Goal: Task Accomplishment & Management: Use online tool/utility

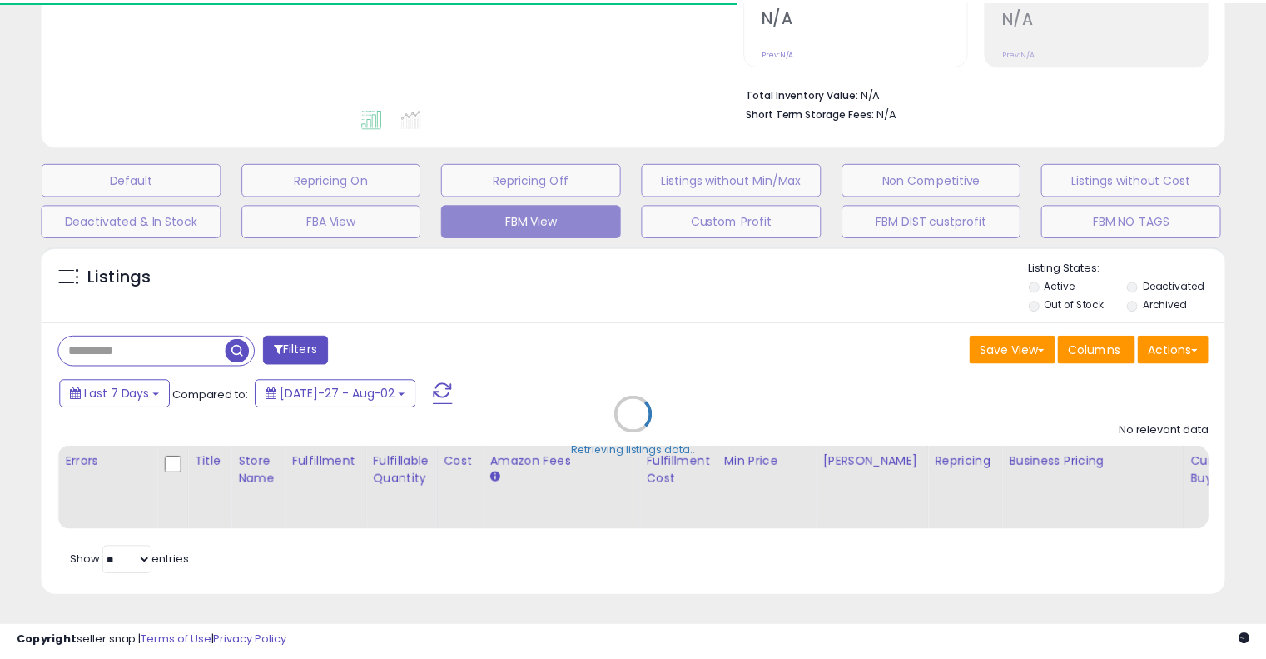
scroll to position [373, 0]
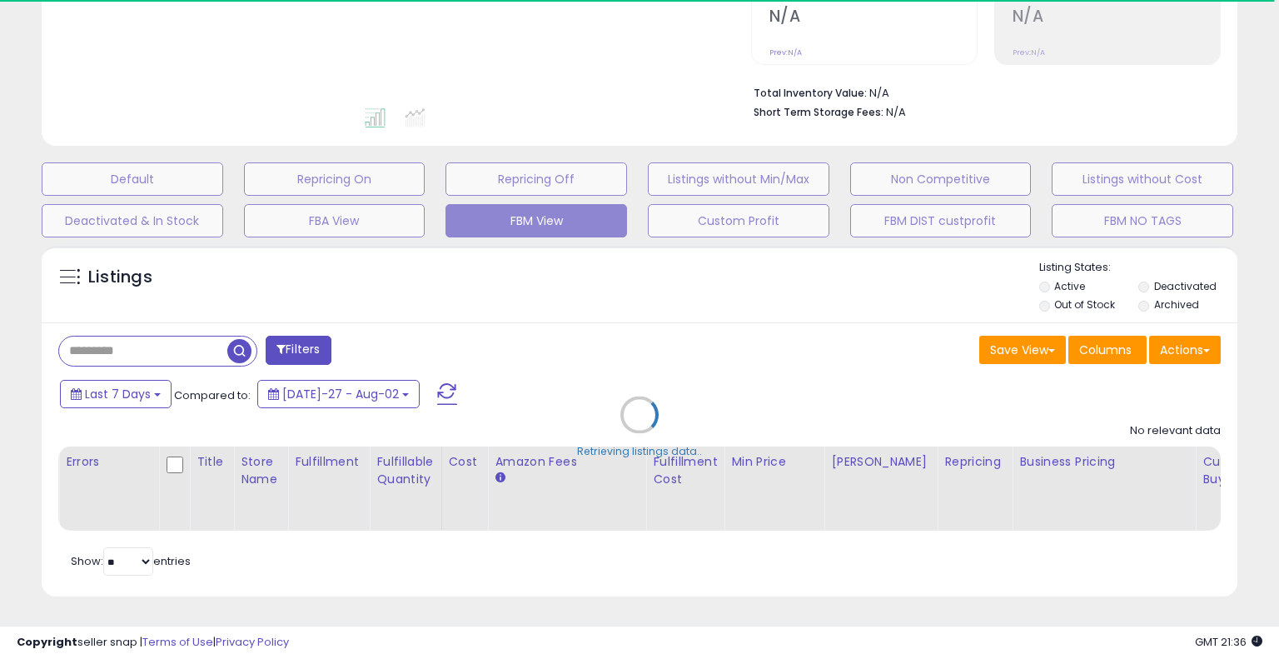
select select "**"
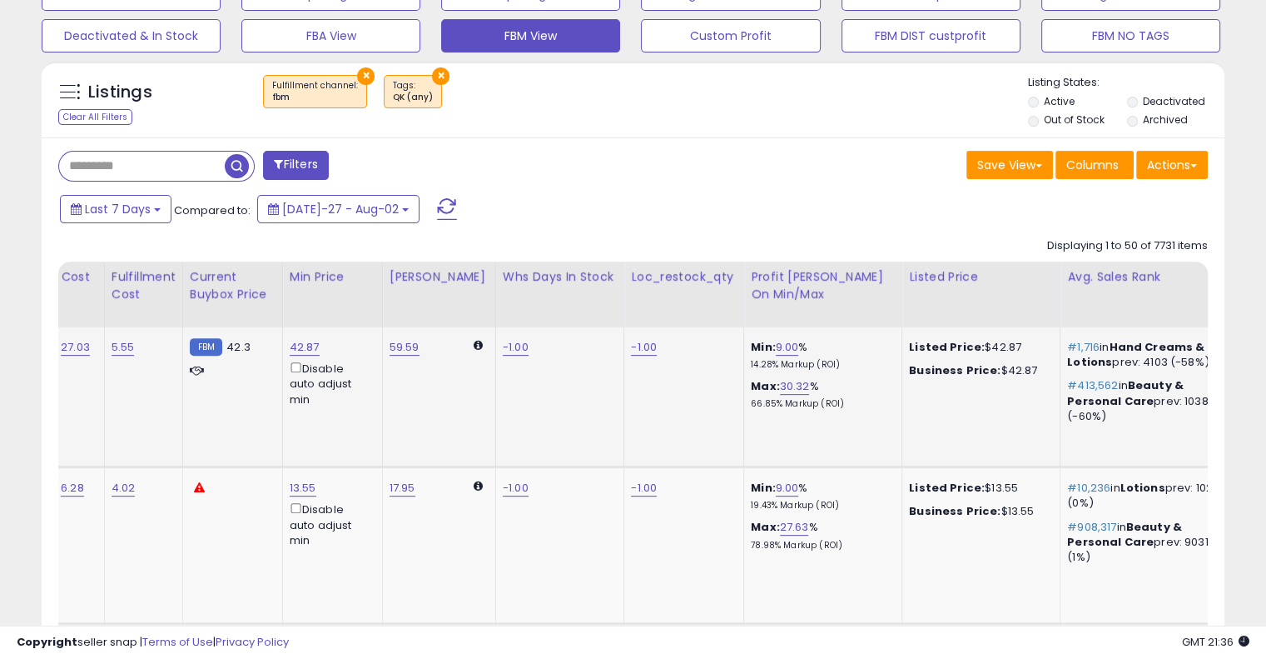
scroll to position [0, 914]
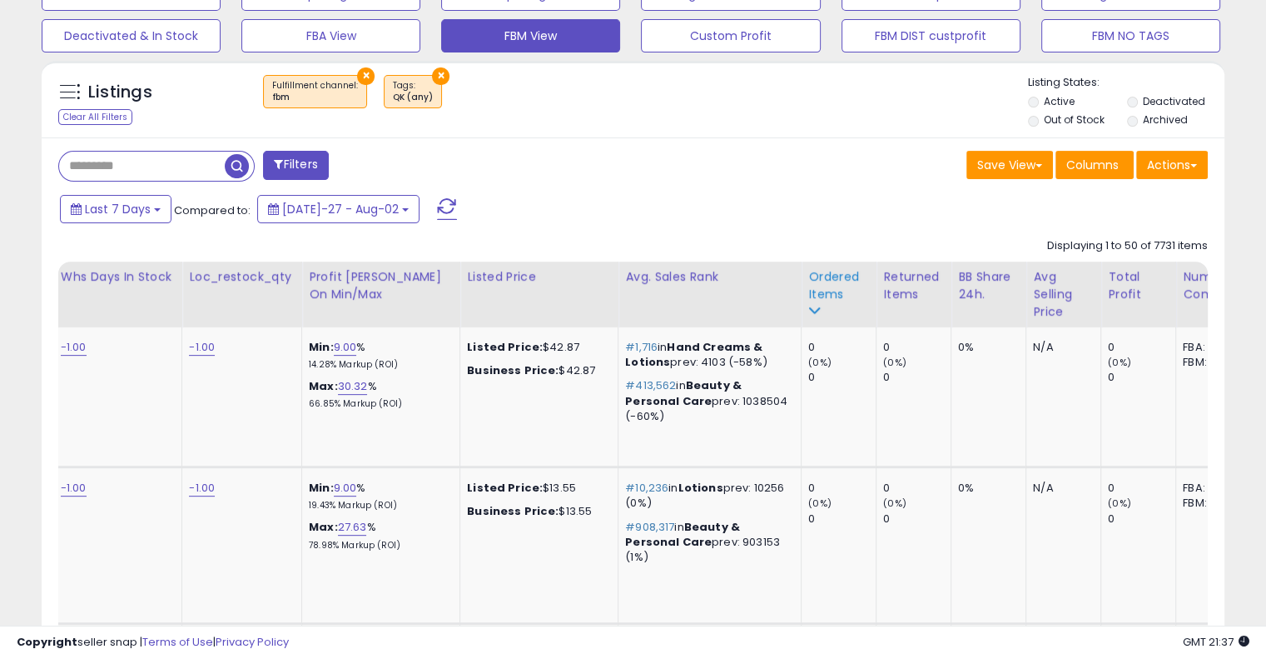
click at [816, 286] on div "Ordered Items" at bounding box center [838, 285] width 61 height 35
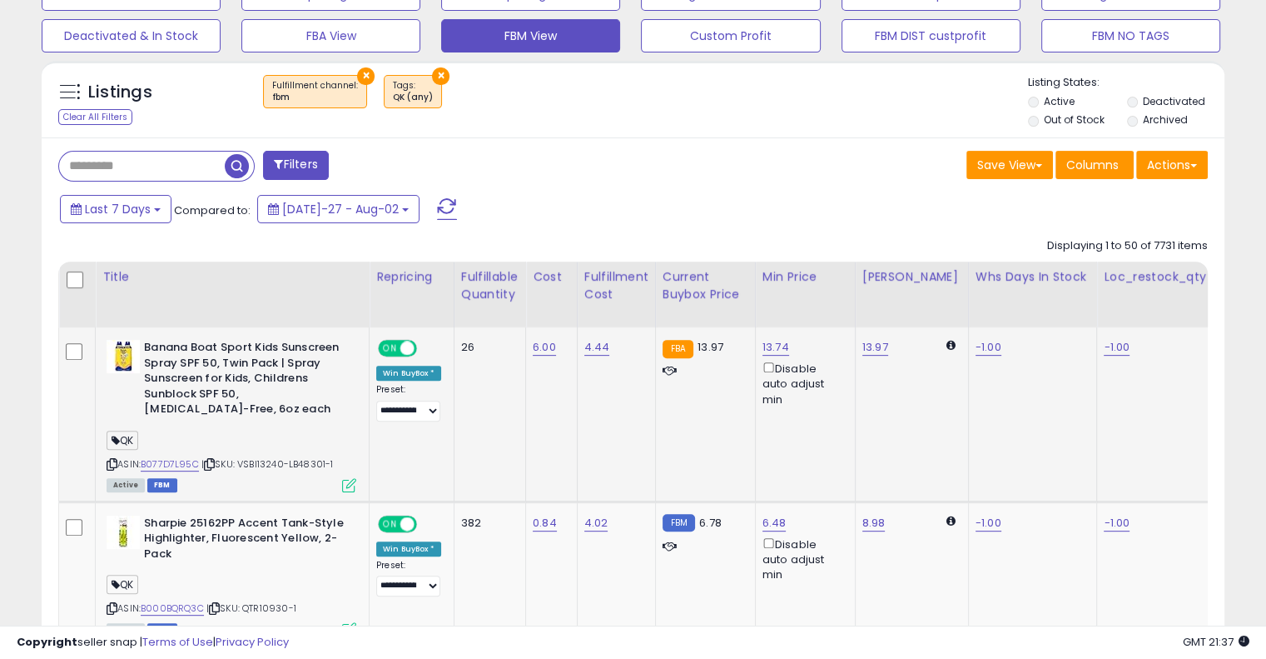
scroll to position [0, 0]
click at [181, 469] on link "B077D7L95C" at bounding box center [170, 464] width 58 height 14
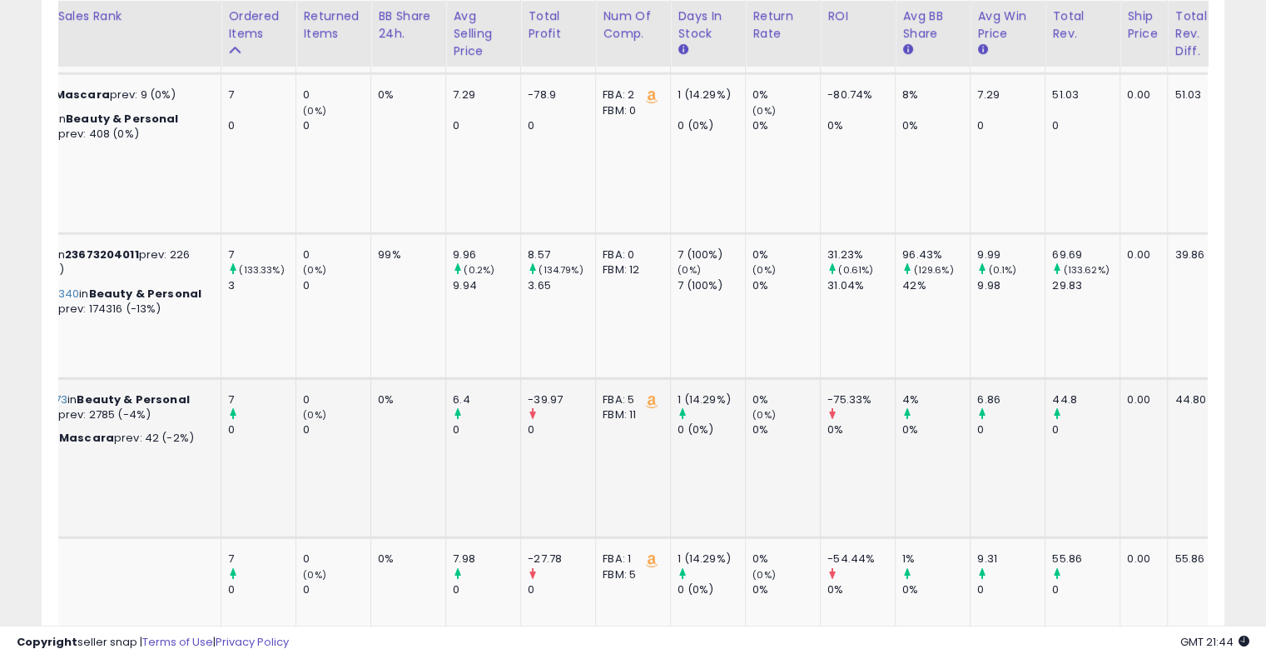
scroll to position [0, 1512]
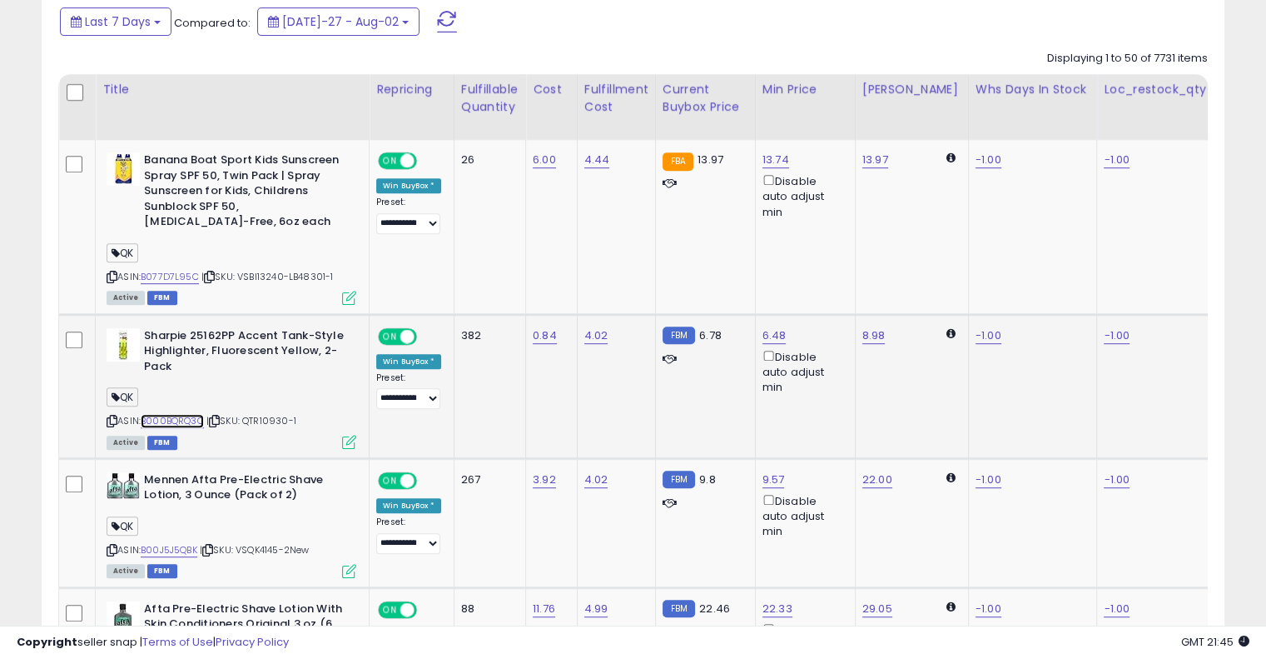
click at [202, 417] on link "B000BQRQ3C" at bounding box center [172, 421] width 63 height 14
click at [763, 168] on link "6.48" at bounding box center [776, 160] width 27 height 17
type input "*"
click at [821, 271] on icon "submit" at bounding box center [816, 276] width 10 height 10
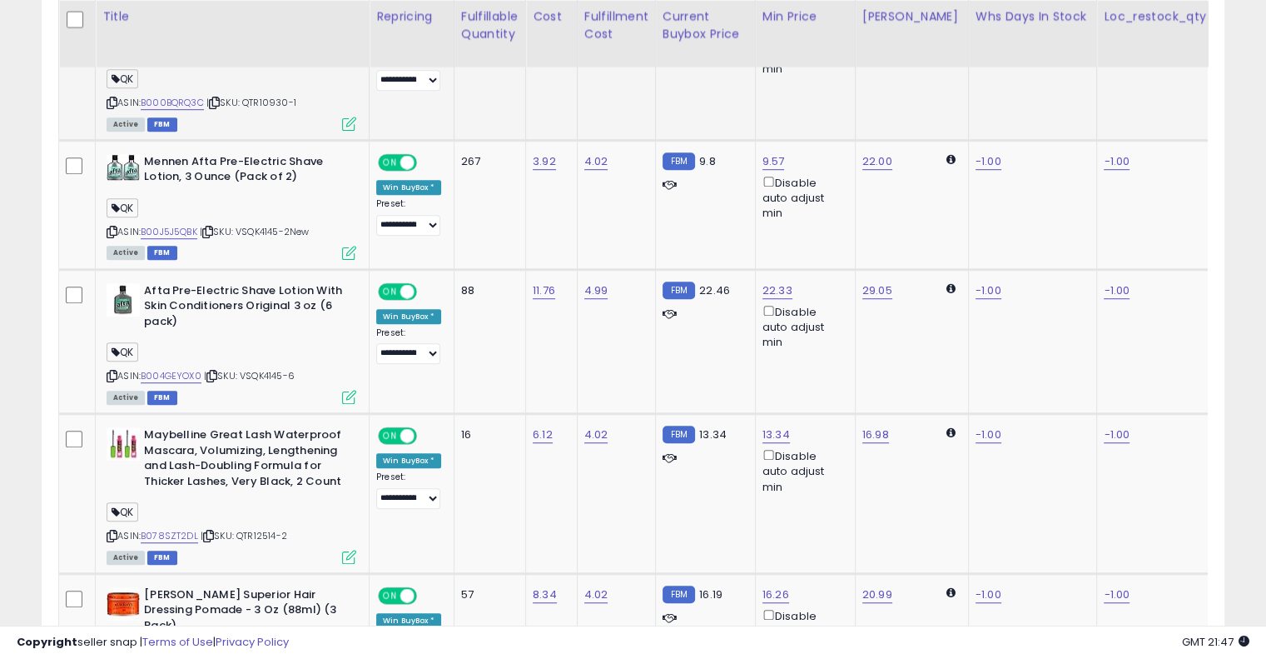
scroll to position [1052, 0]
click at [829, 377] on td "22.33 Disable auto adjust min" at bounding box center [805, 341] width 100 height 144
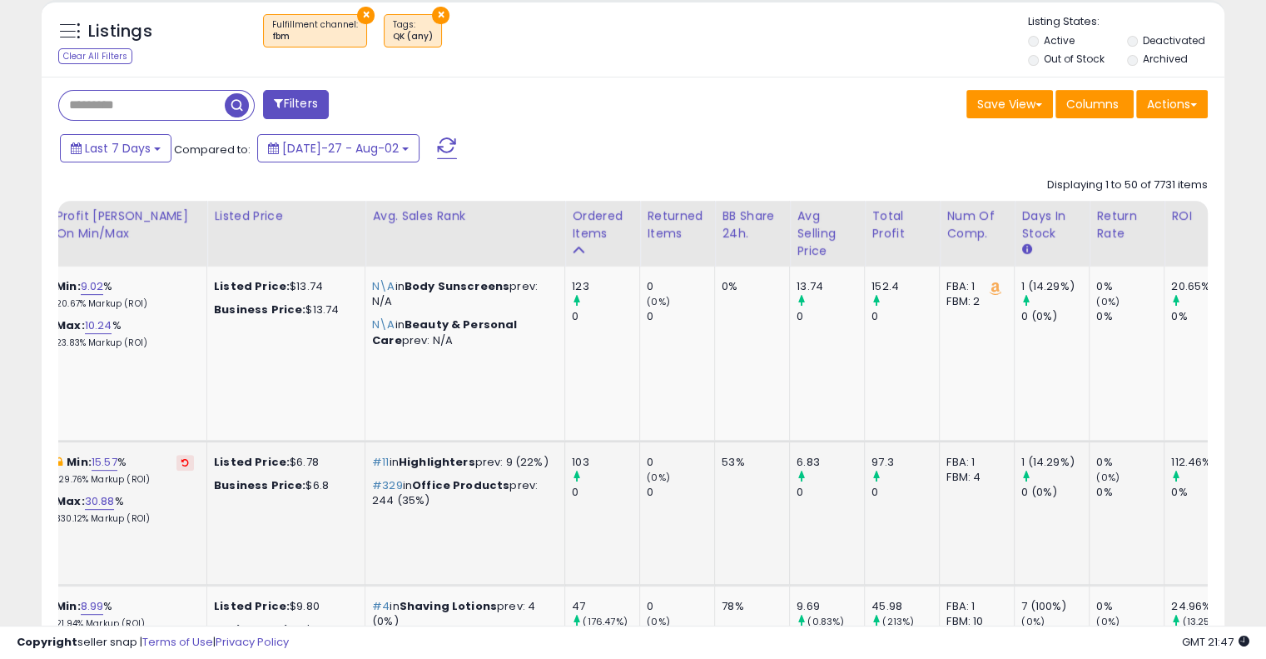
scroll to position [0, 1174]
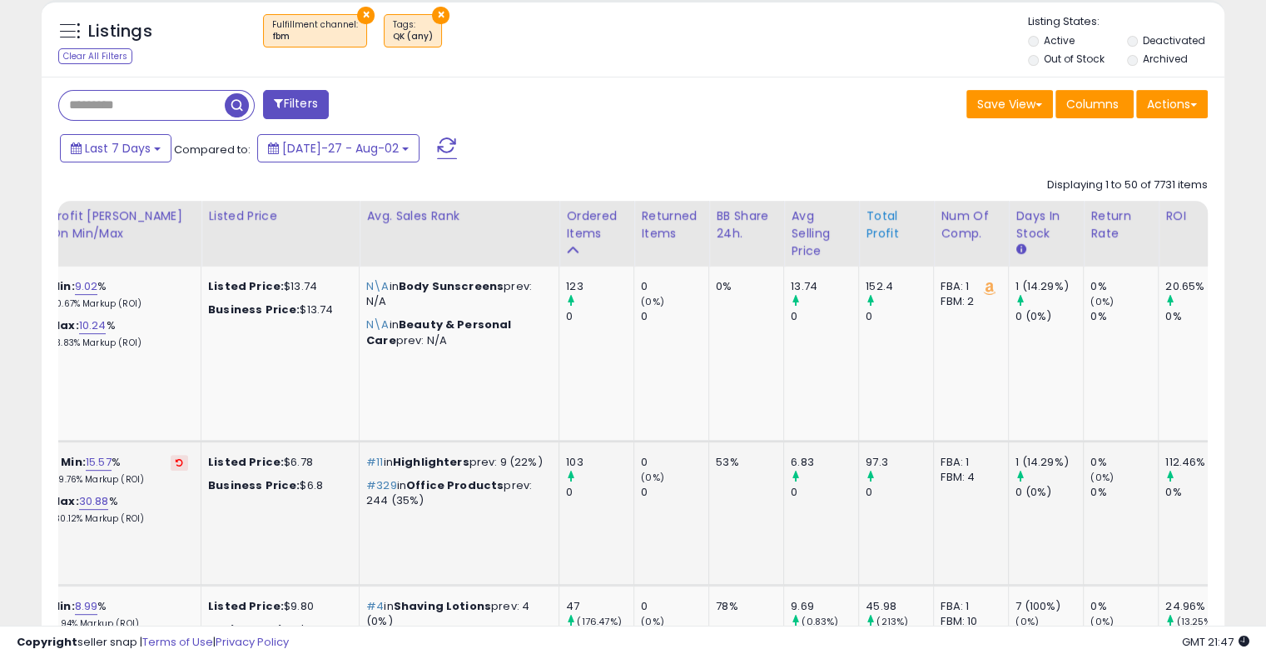
click at [866, 229] on div "Total Profit" at bounding box center [896, 224] width 61 height 35
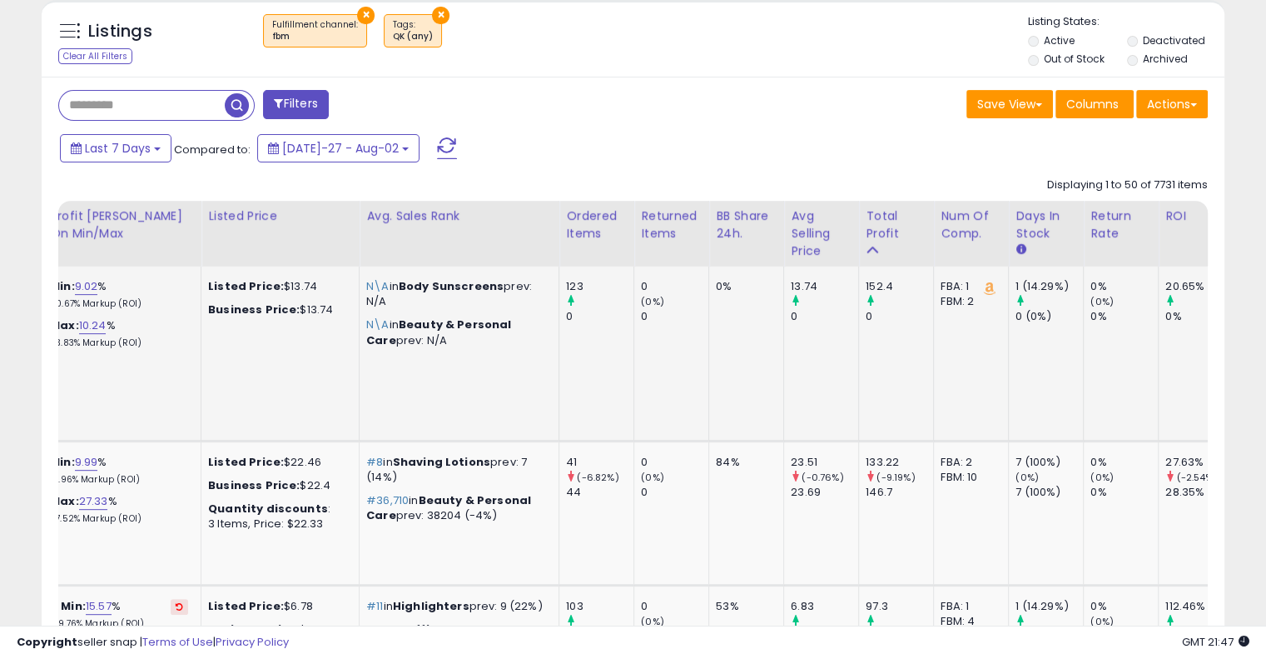
scroll to position [0, 1535]
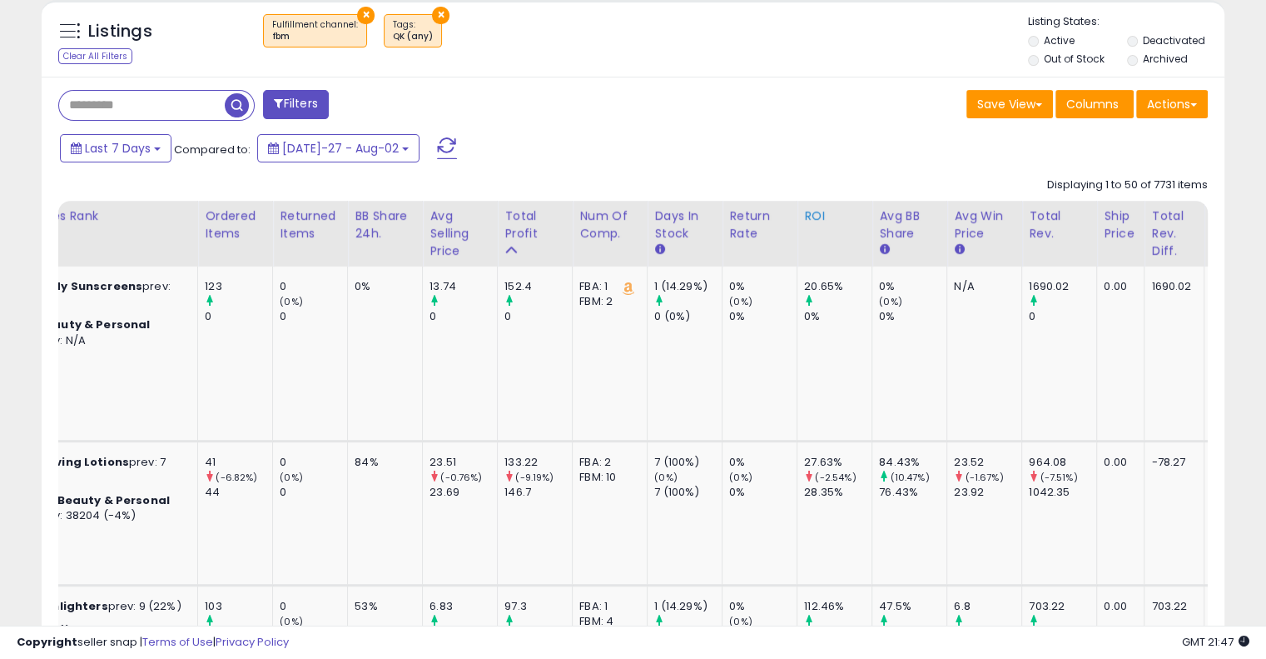
click at [804, 215] on div "ROI" at bounding box center [834, 215] width 61 height 17
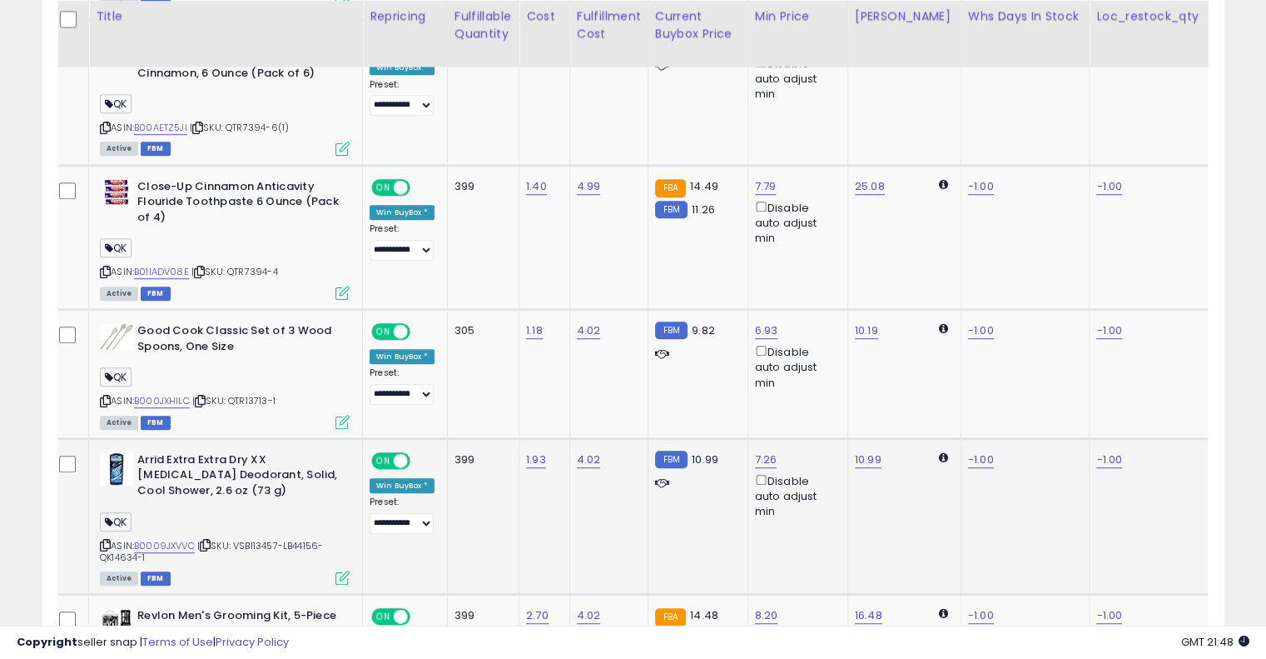
scroll to position [0, 0]
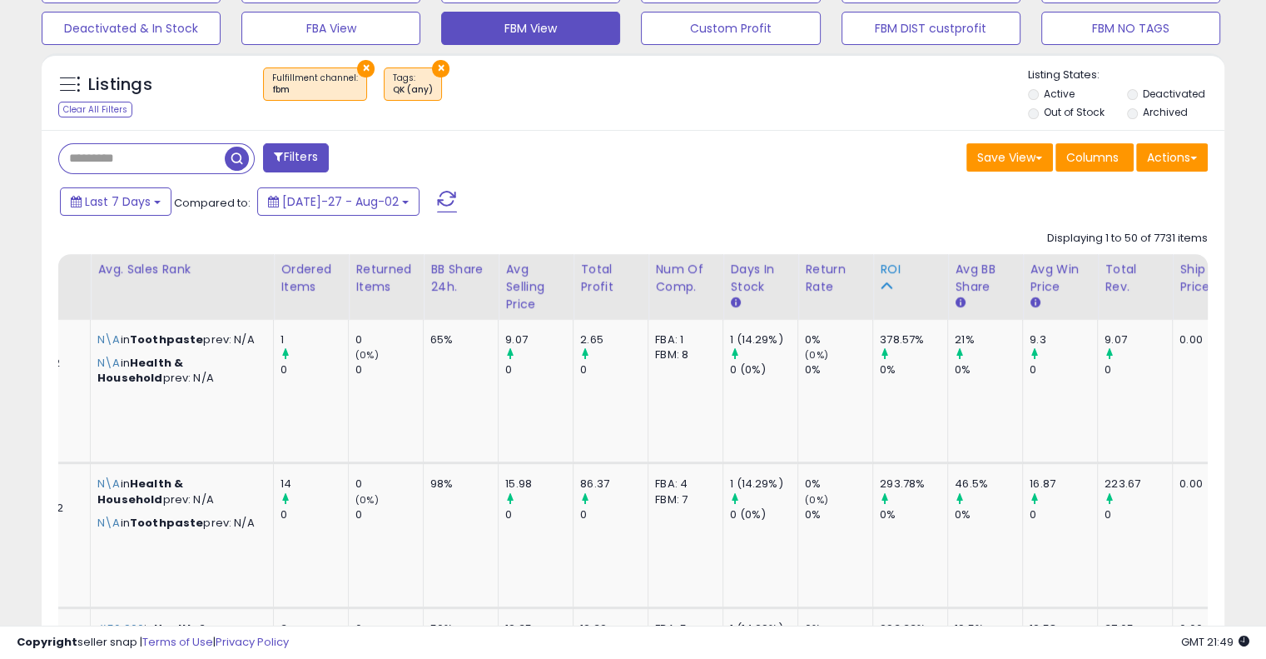
click at [880, 266] on div "ROI" at bounding box center [910, 269] width 61 height 17
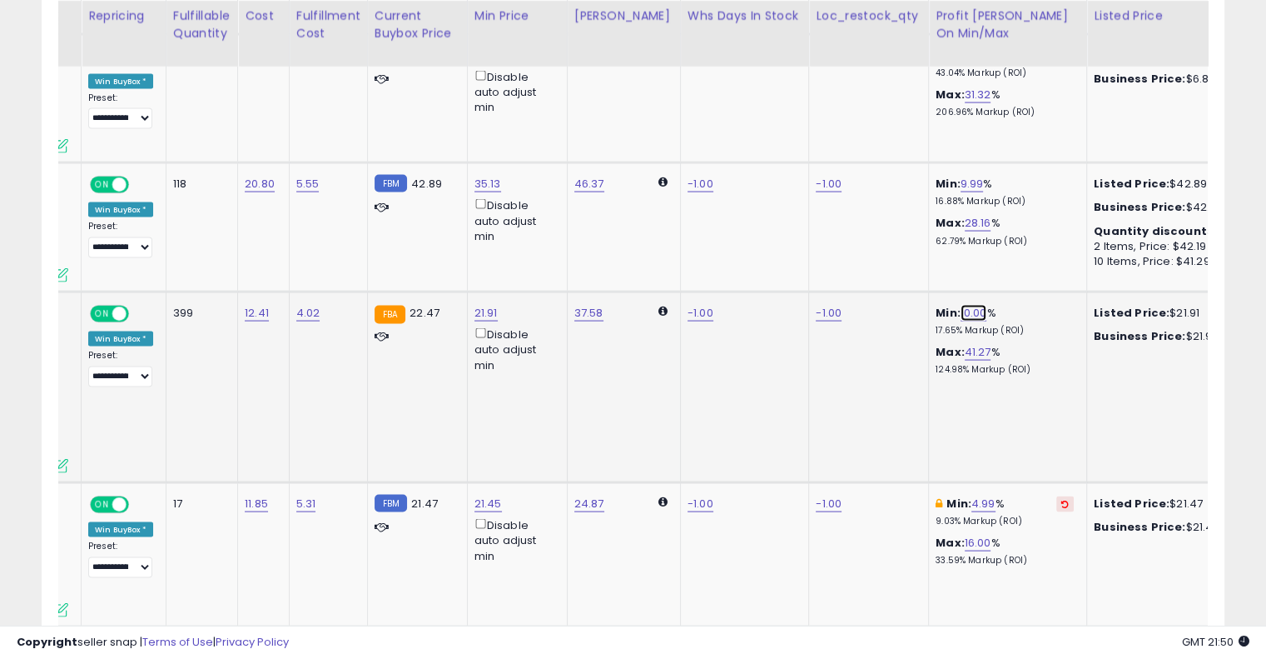
click at [961, 305] on link "10.00" at bounding box center [974, 313] width 27 height 17
type input "*"
click at [1008, 231] on icon "submit" at bounding box center [1003, 231] width 10 height 10
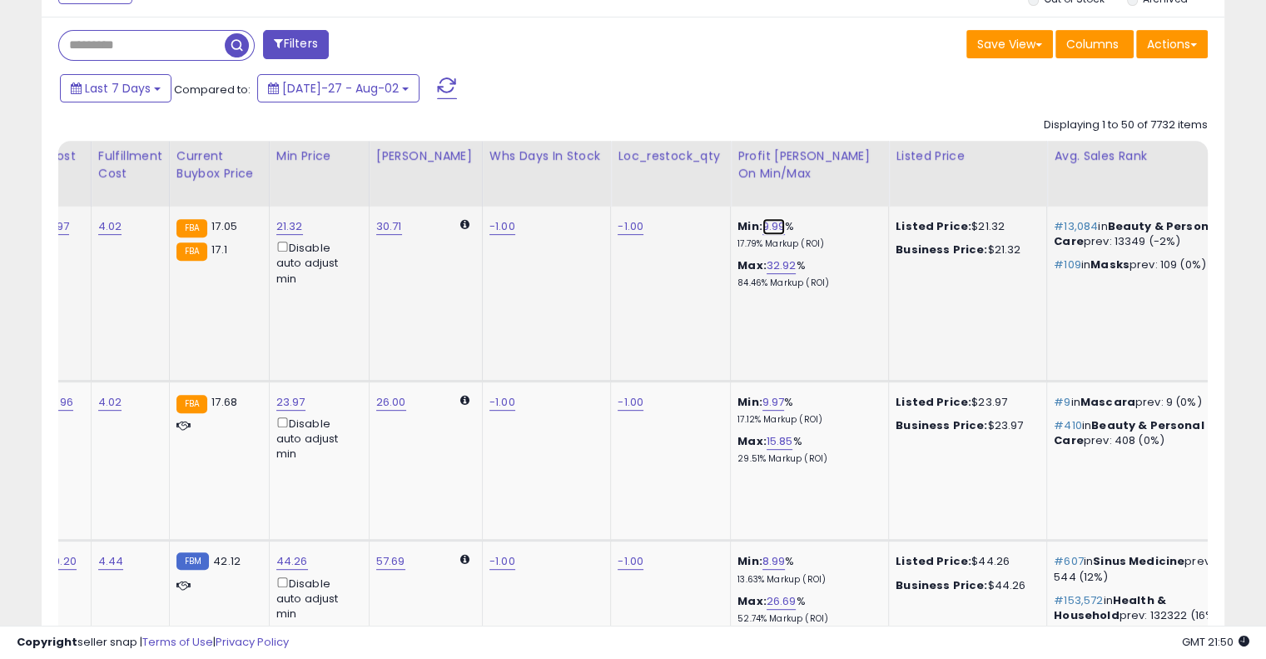
click at [763, 220] on link "9.99" at bounding box center [774, 226] width 23 height 17
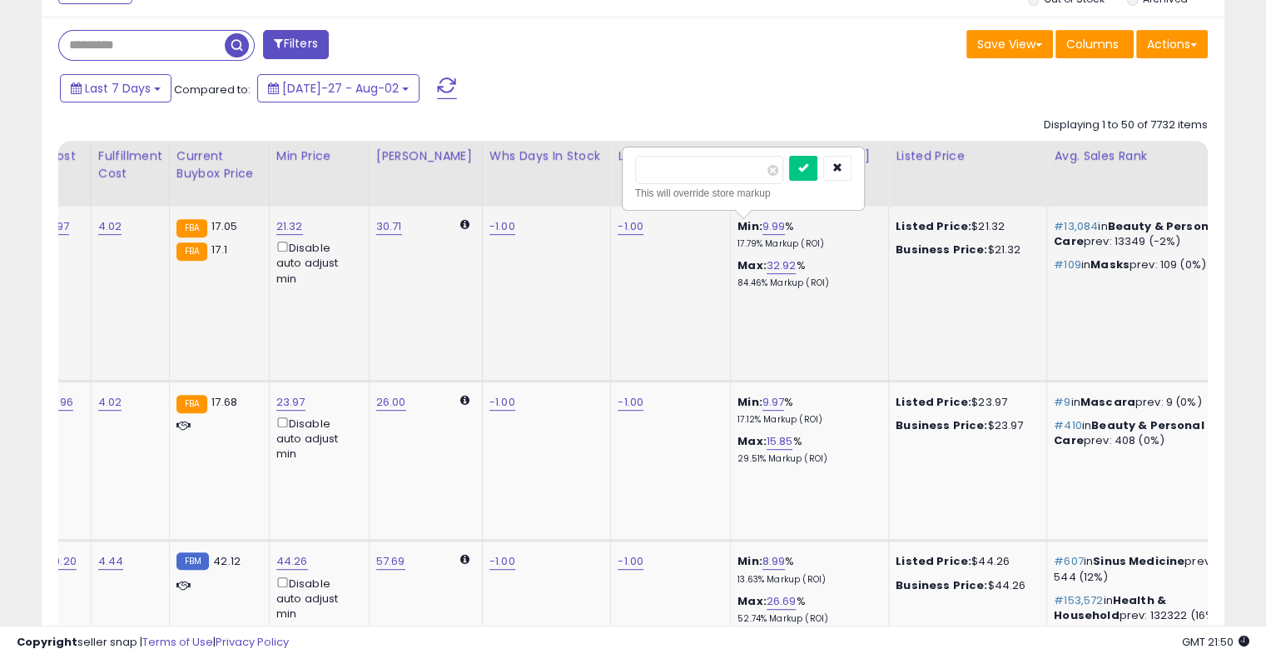
type input "*"
click at [818, 157] on button "submit" at bounding box center [803, 168] width 28 height 25
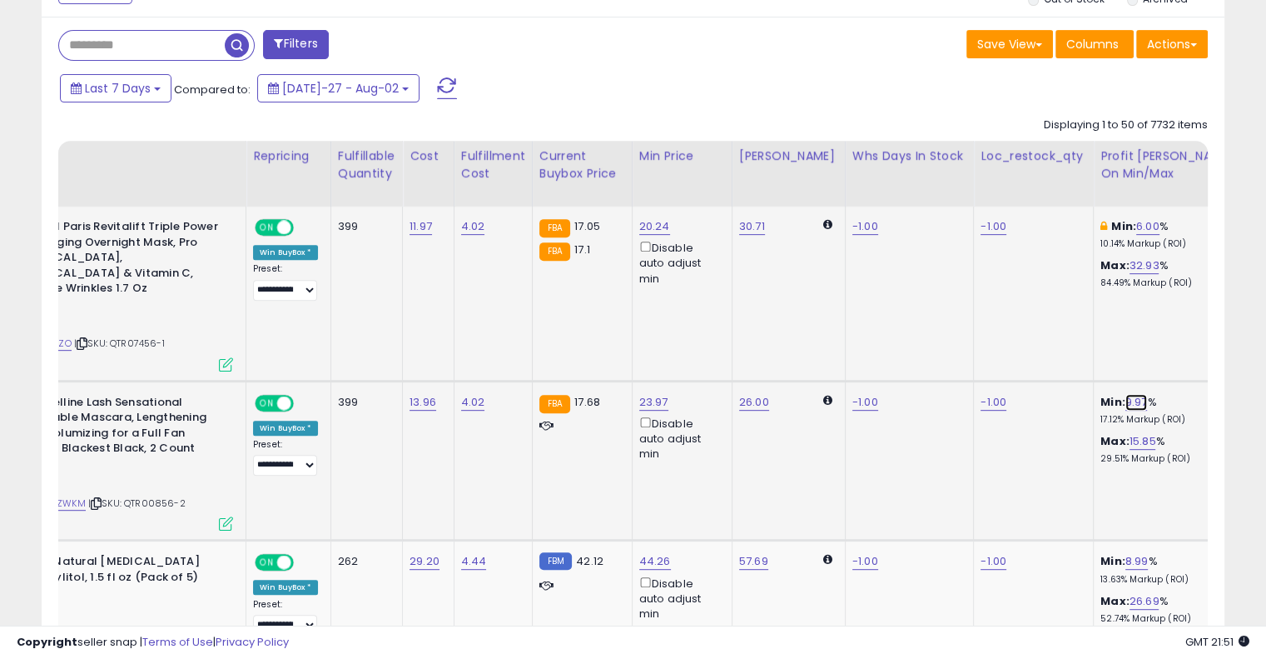
click at [1126, 394] on link "9.97" at bounding box center [1137, 402] width 22 height 17
type input "*"
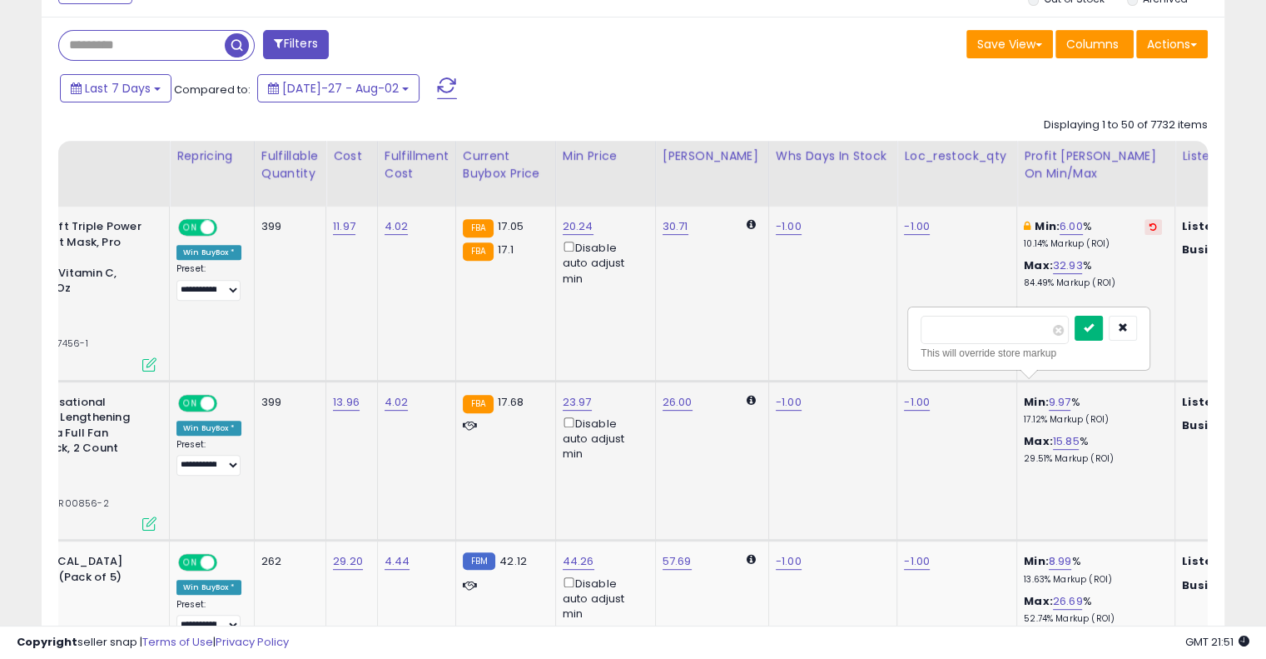
type input "*"
click at [1094, 326] on icon "submit" at bounding box center [1089, 327] width 10 height 10
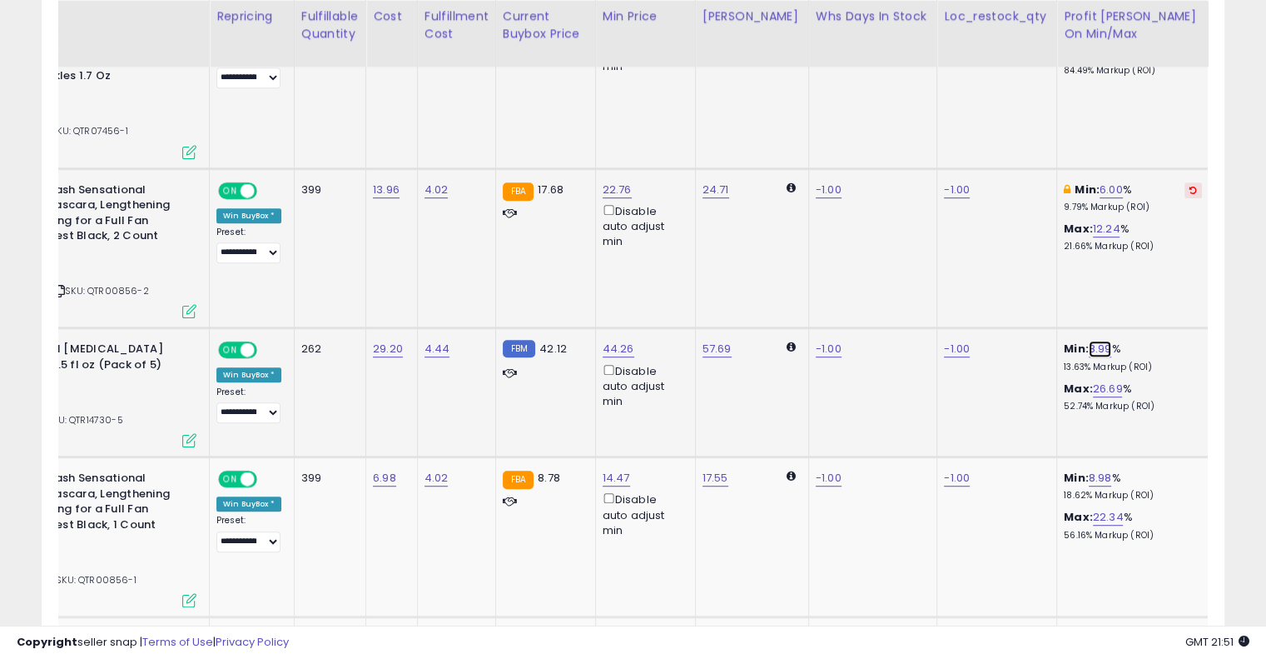
click at [1090, 341] on link "8.99" at bounding box center [1100, 349] width 23 height 17
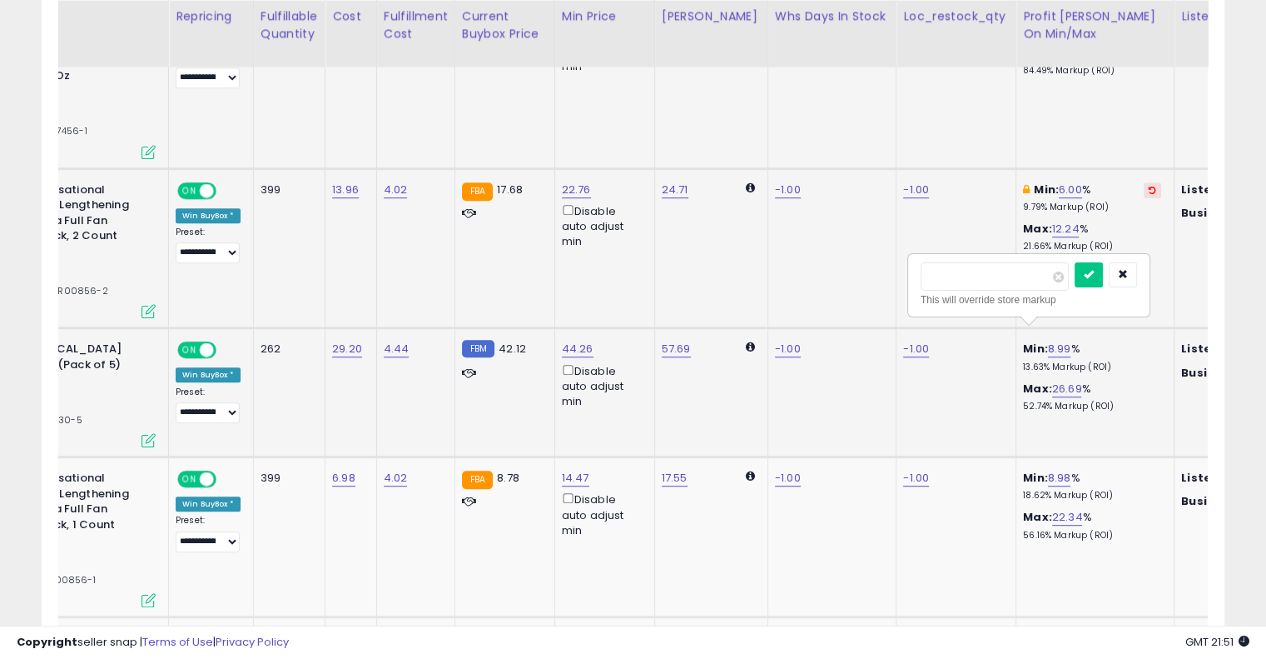
type input "*"
click at [1103, 269] on button "submit" at bounding box center [1089, 274] width 28 height 25
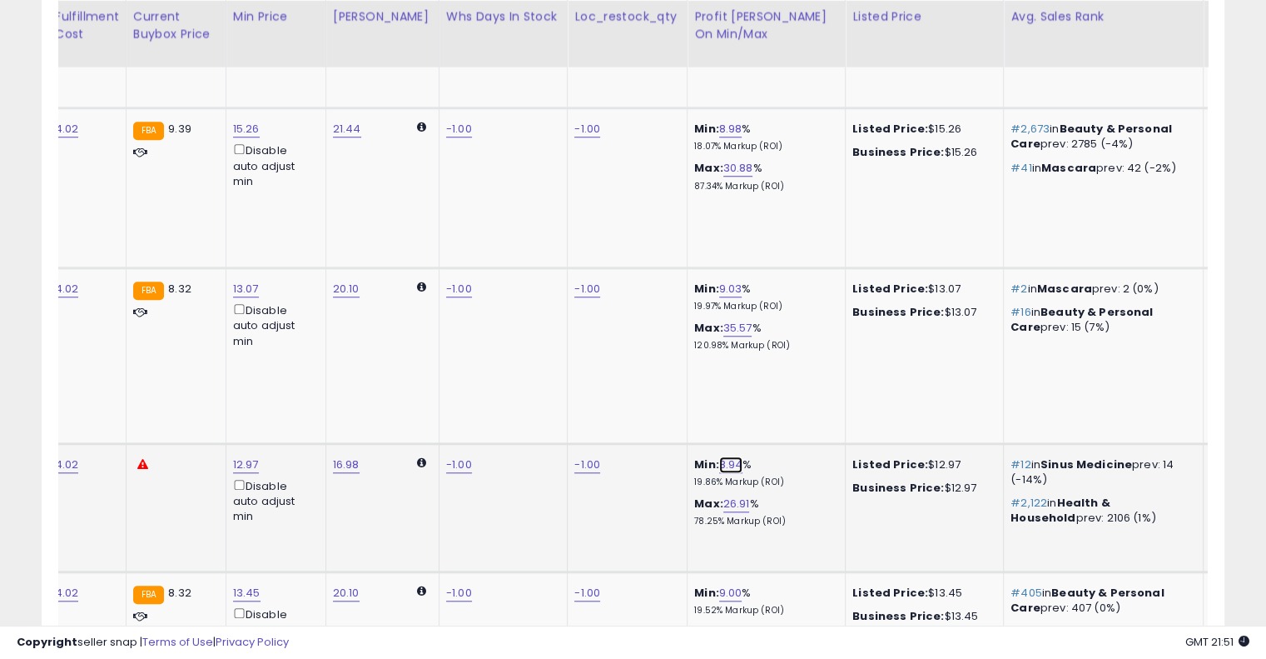
click at [719, 456] on link "8.94" at bounding box center [731, 464] width 24 height 17
type input "*"
click at [803, 377] on div at bounding box center [777, 390] width 62 height 29
click at [765, 386] on icon "submit" at bounding box center [760, 387] width 10 height 10
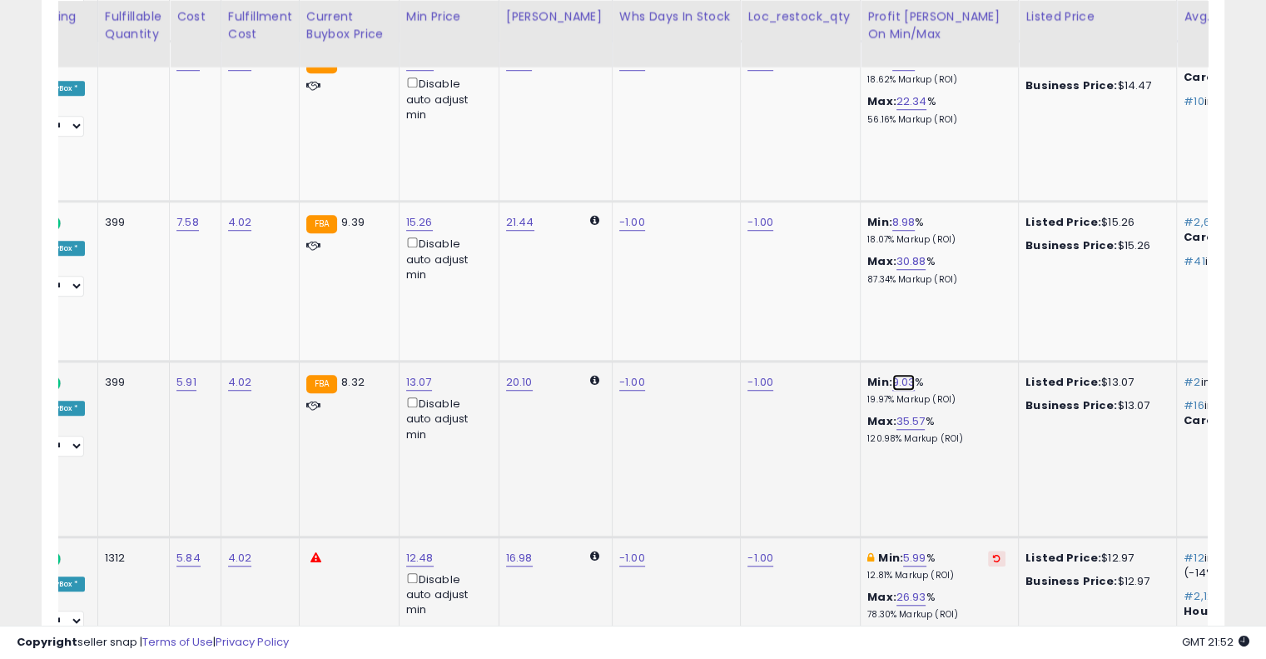
click at [893, 374] on link "9.03" at bounding box center [904, 382] width 23 height 17
type input "*"
click at [947, 304] on button "submit" at bounding box center [932, 306] width 28 height 25
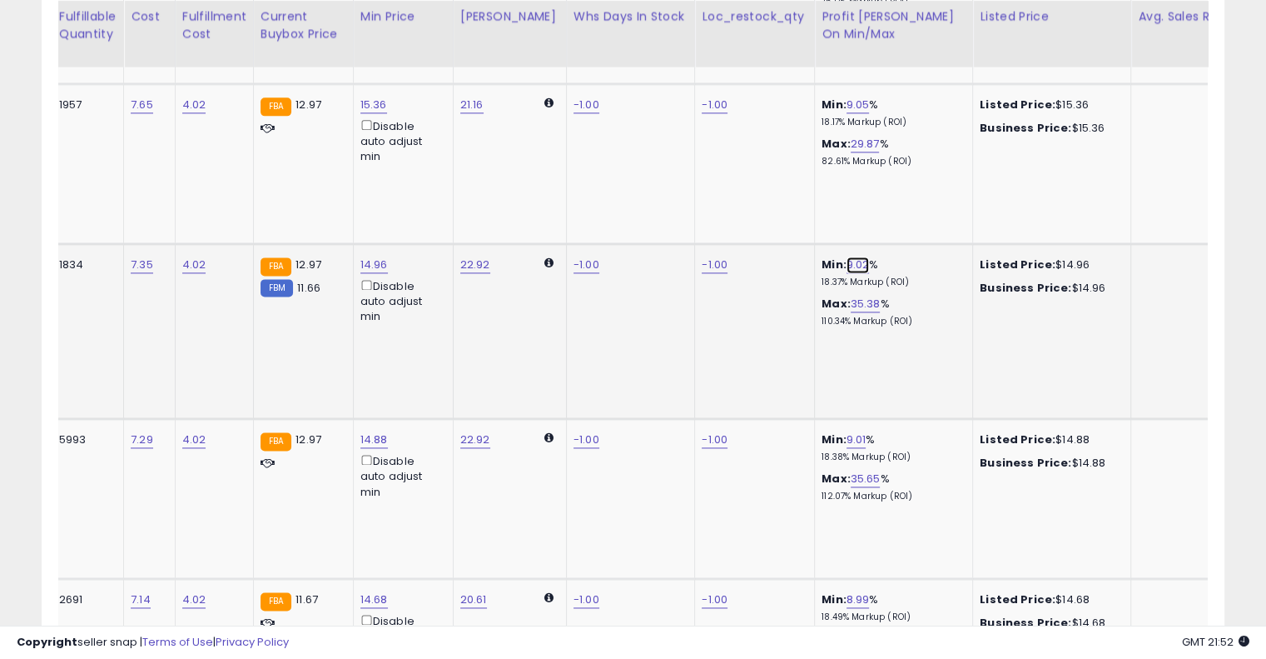
click at [847, 256] on link "9.02" at bounding box center [858, 264] width 23 height 17
type input "*"
click at [892, 188] on icon "submit" at bounding box center [887, 186] width 10 height 10
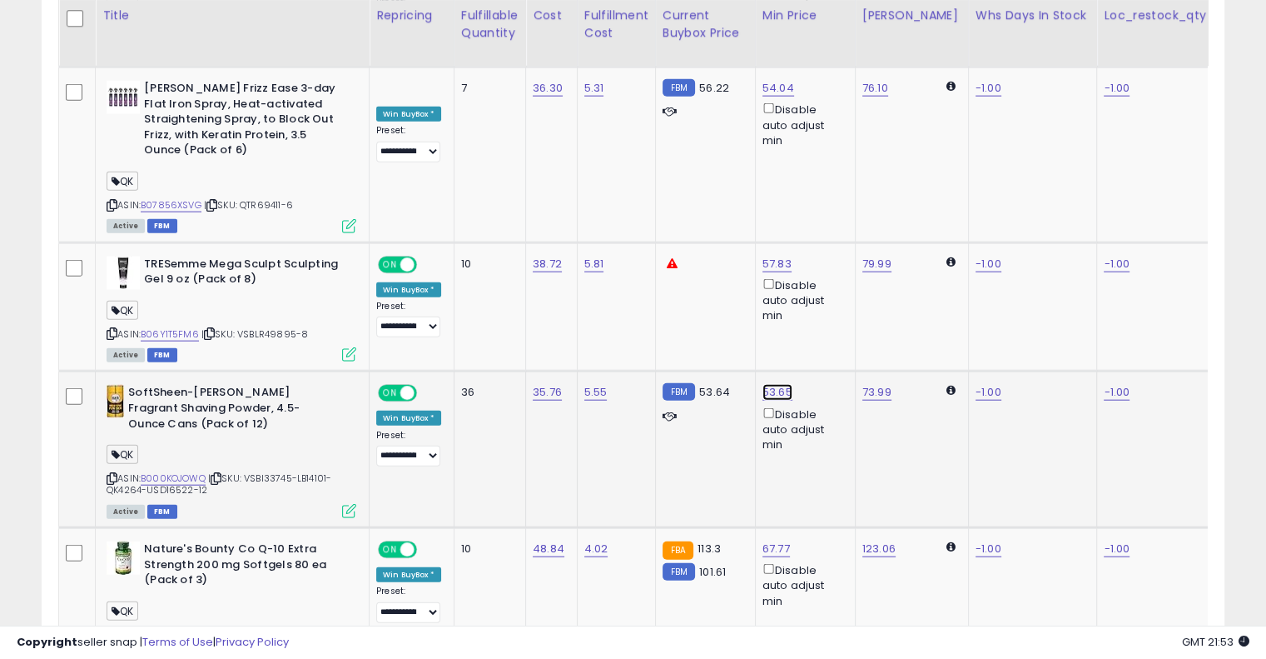
type input "****"
click at [833, 290] on button "submit" at bounding box center [819, 293] width 28 height 25
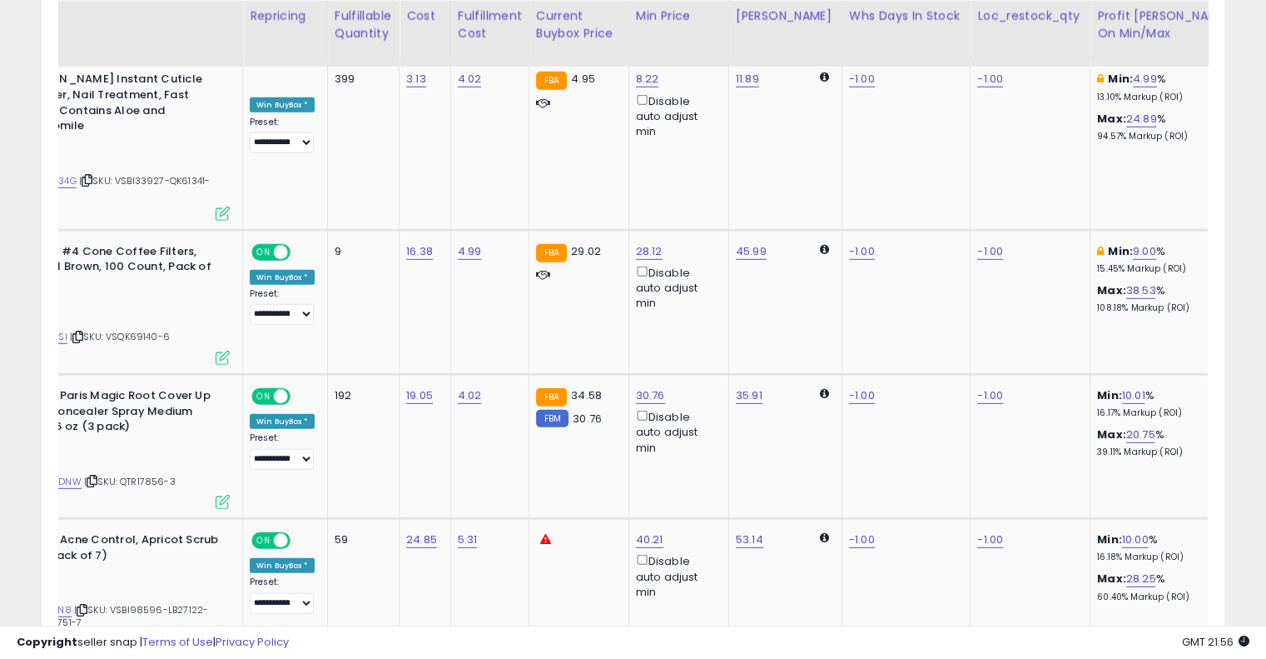
scroll to position [0, 331]
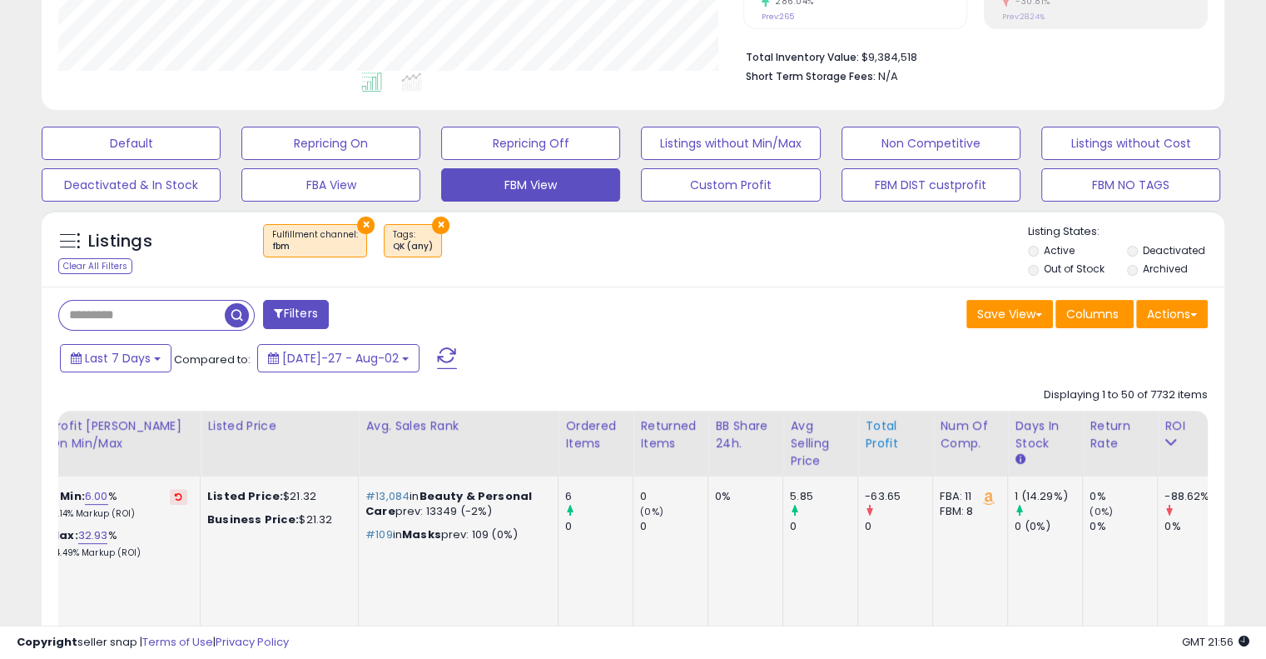
click at [865, 445] on div "Total Profit" at bounding box center [895, 434] width 61 height 35
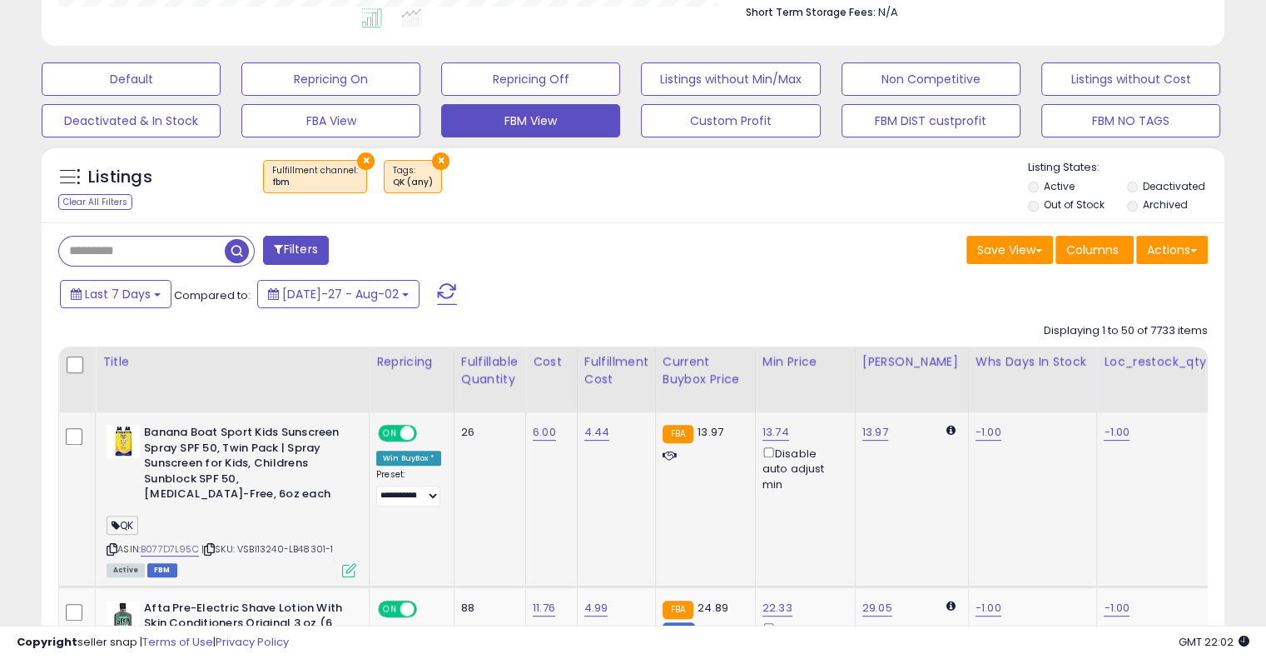
scroll to position [433, 0]
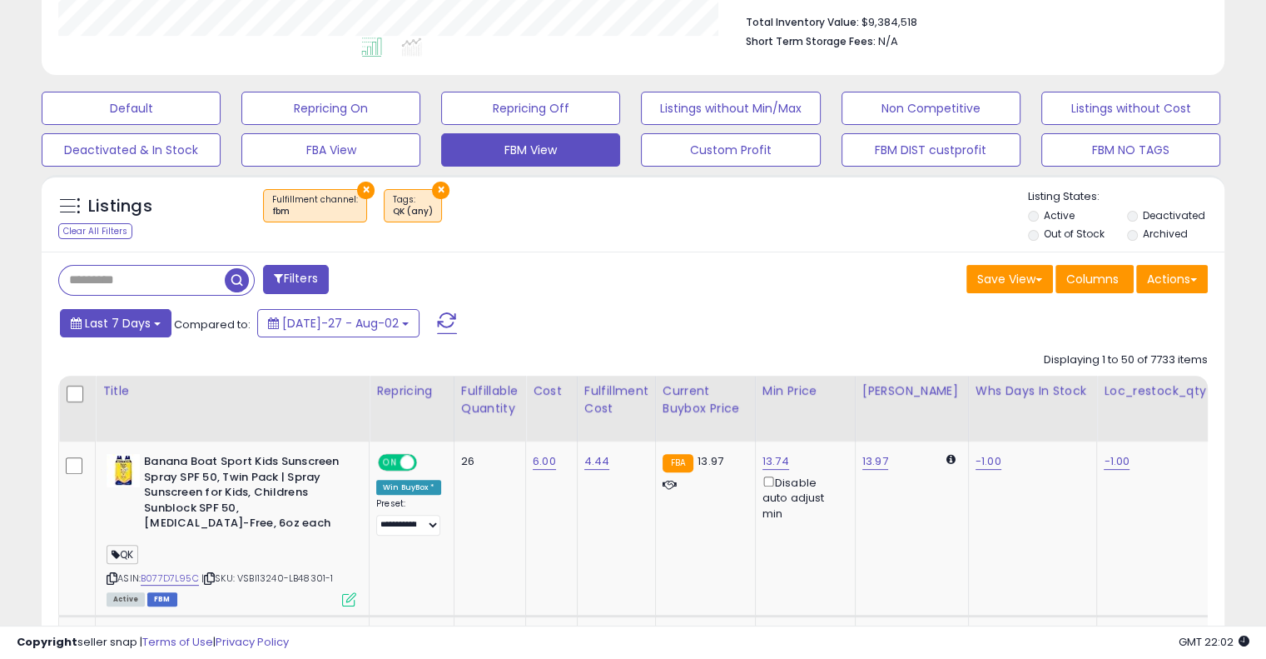
click at [92, 322] on span "Last 7 Days" at bounding box center [118, 323] width 66 height 17
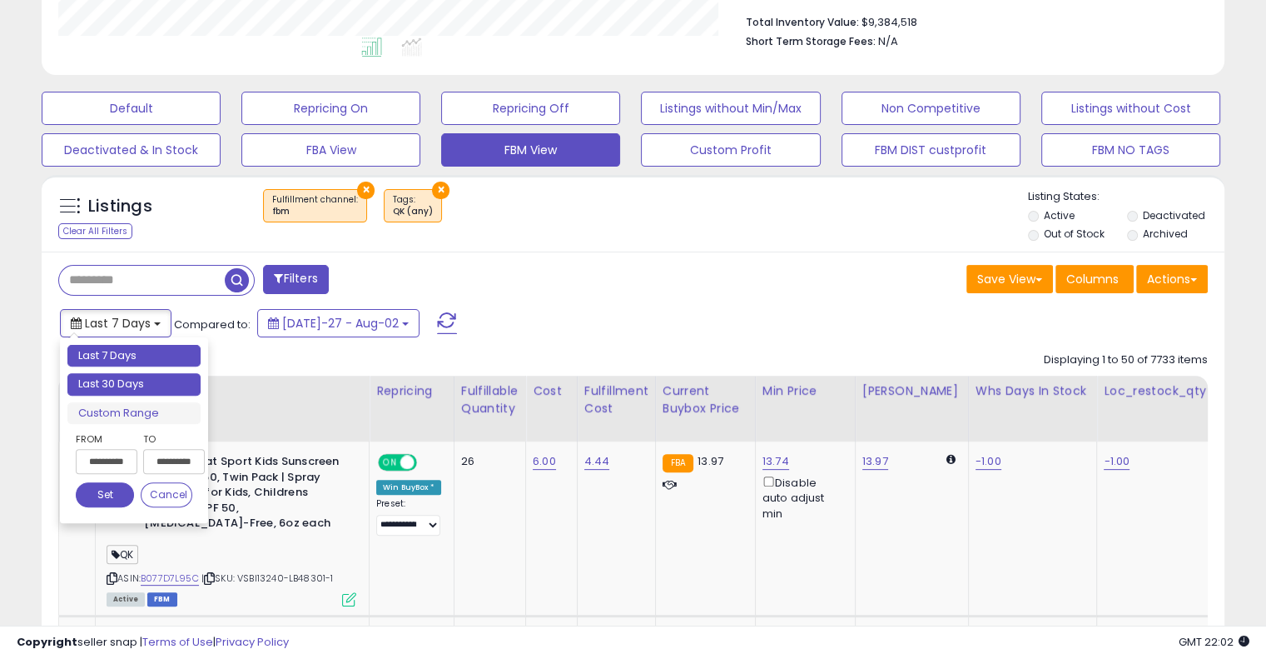
type input "**********"
click at [123, 386] on li "Last 30 Days" at bounding box center [133, 384] width 133 height 22
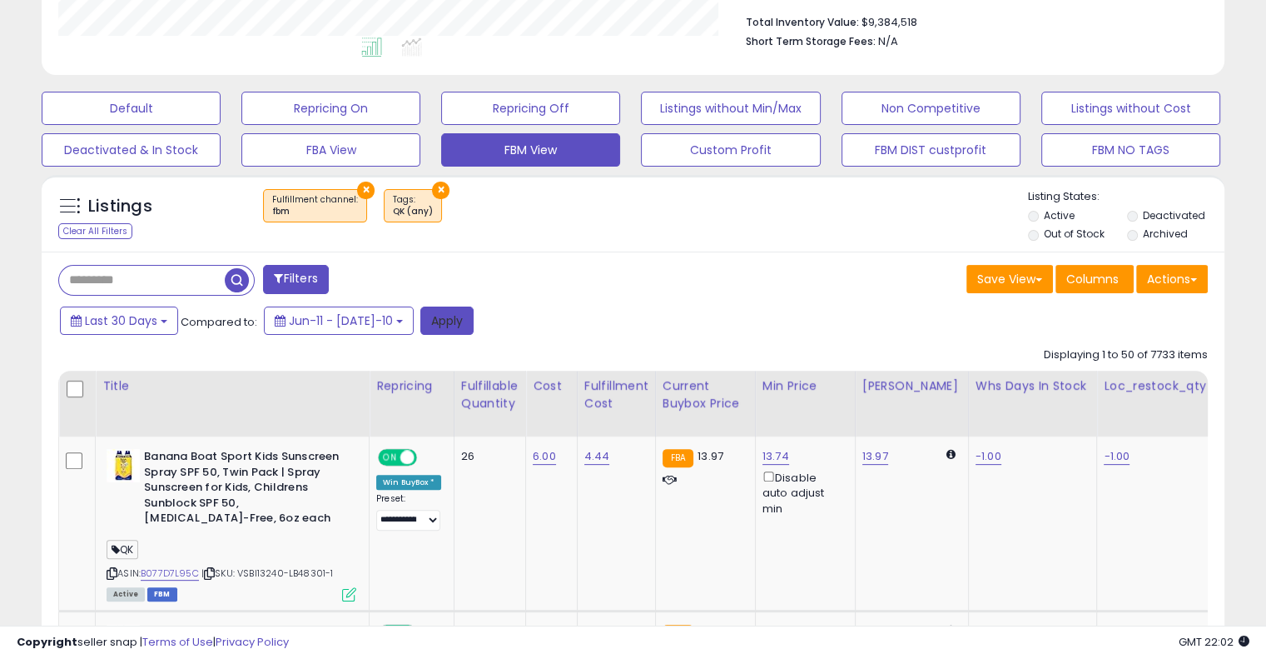
click at [420, 312] on button "Apply" at bounding box center [446, 320] width 53 height 28
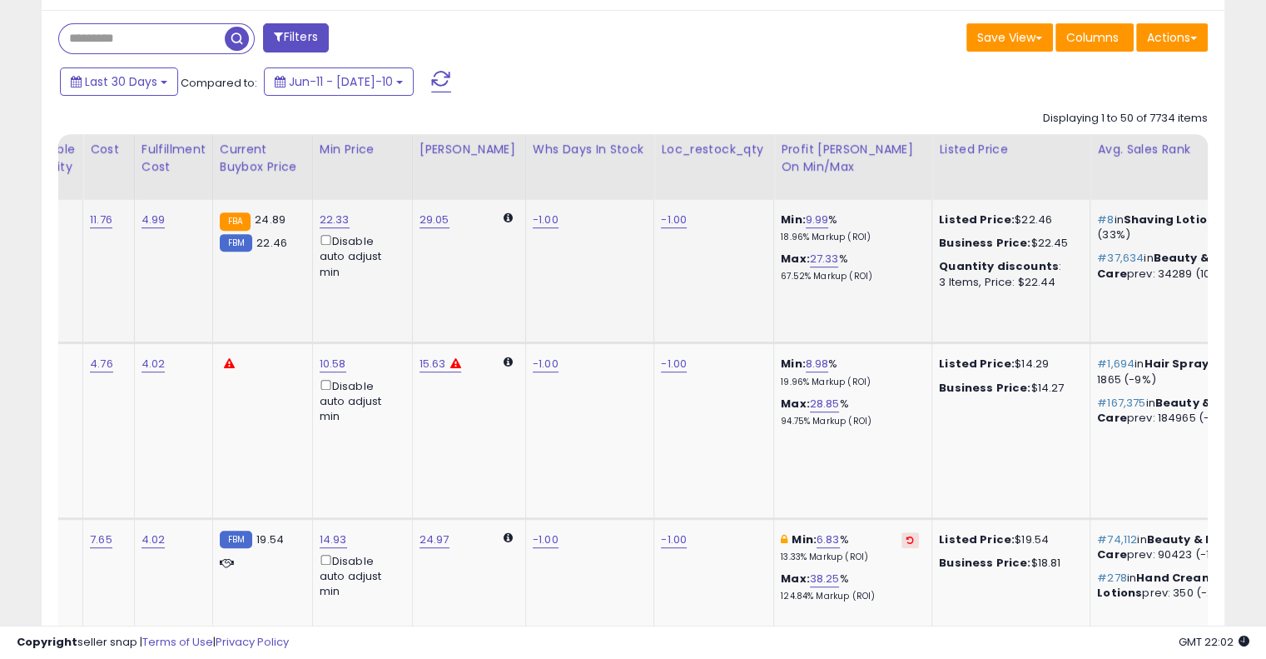
scroll to position [0, 903]
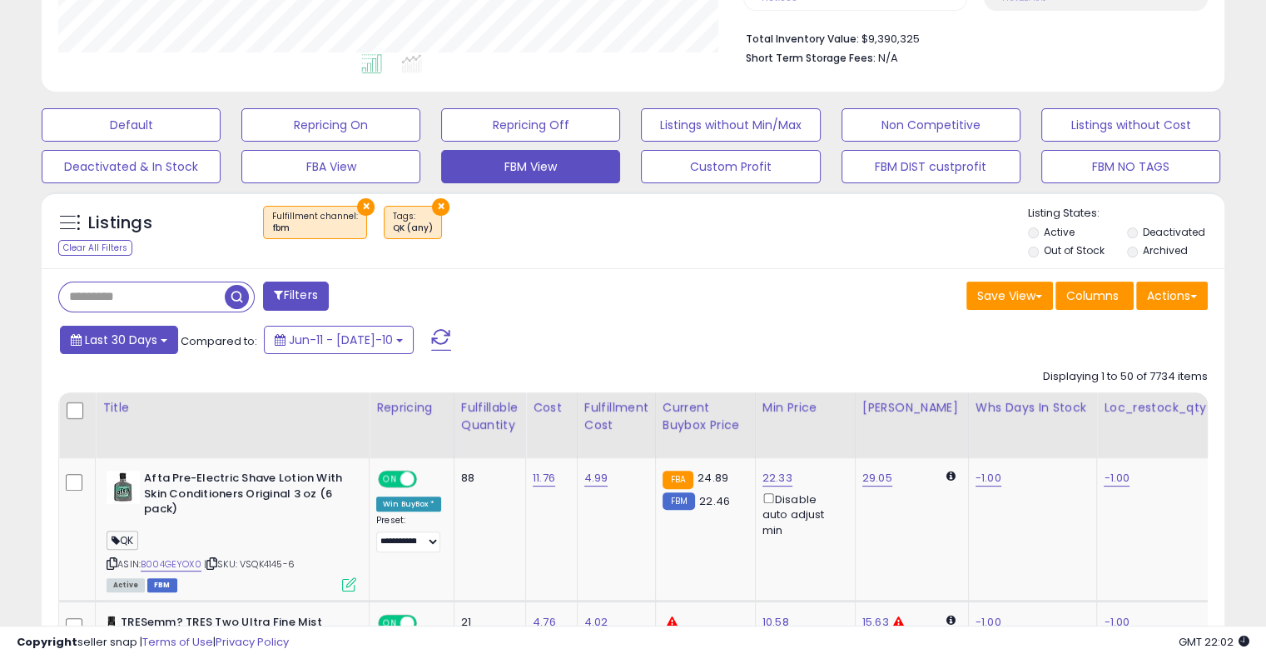
click at [107, 341] on span "Last 30 Days" at bounding box center [121, 339] width 72 height 17
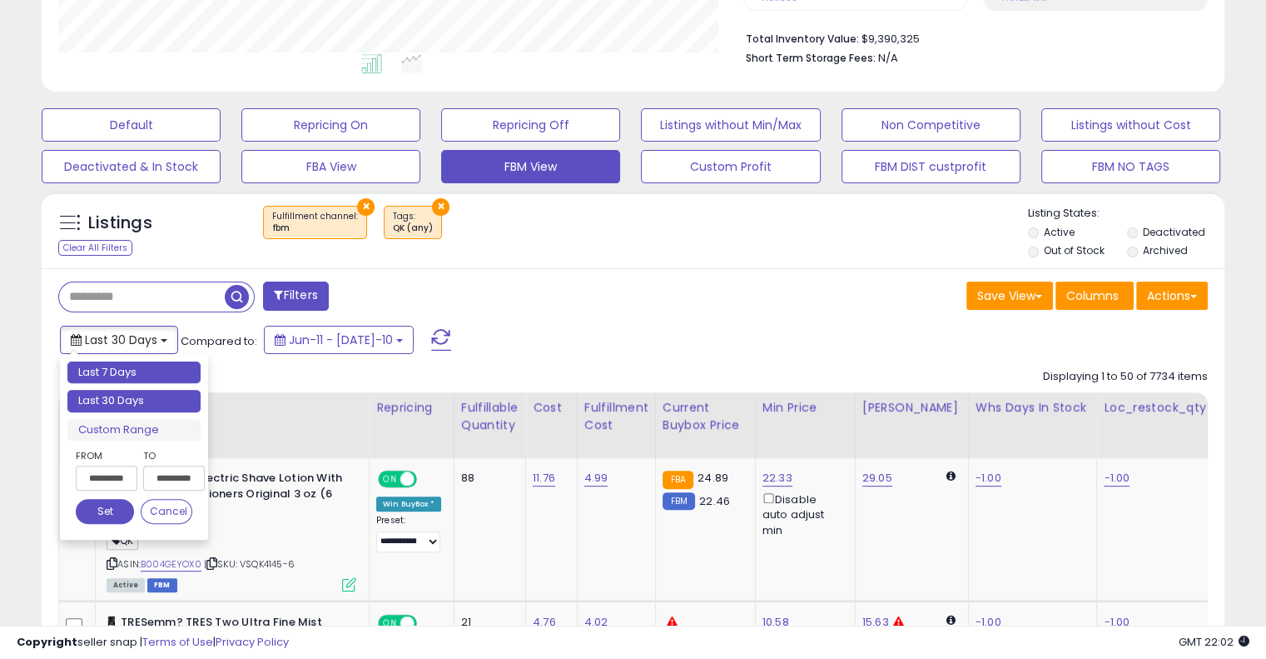
type input "**********"
click at [120, 376] on li "Last 7 Days" at bounding box center [133, 372] width 133 height 22
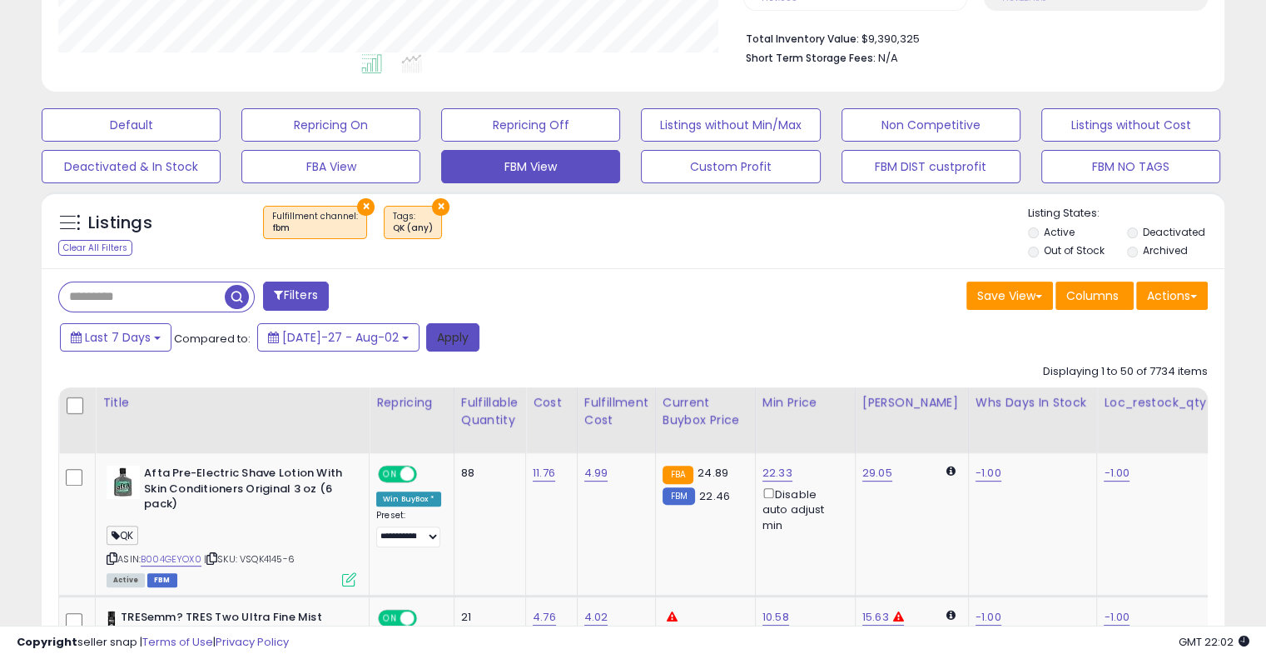
click at [426, 329] on button "Apply" at bounding box center [452, 337] width 53 height 28
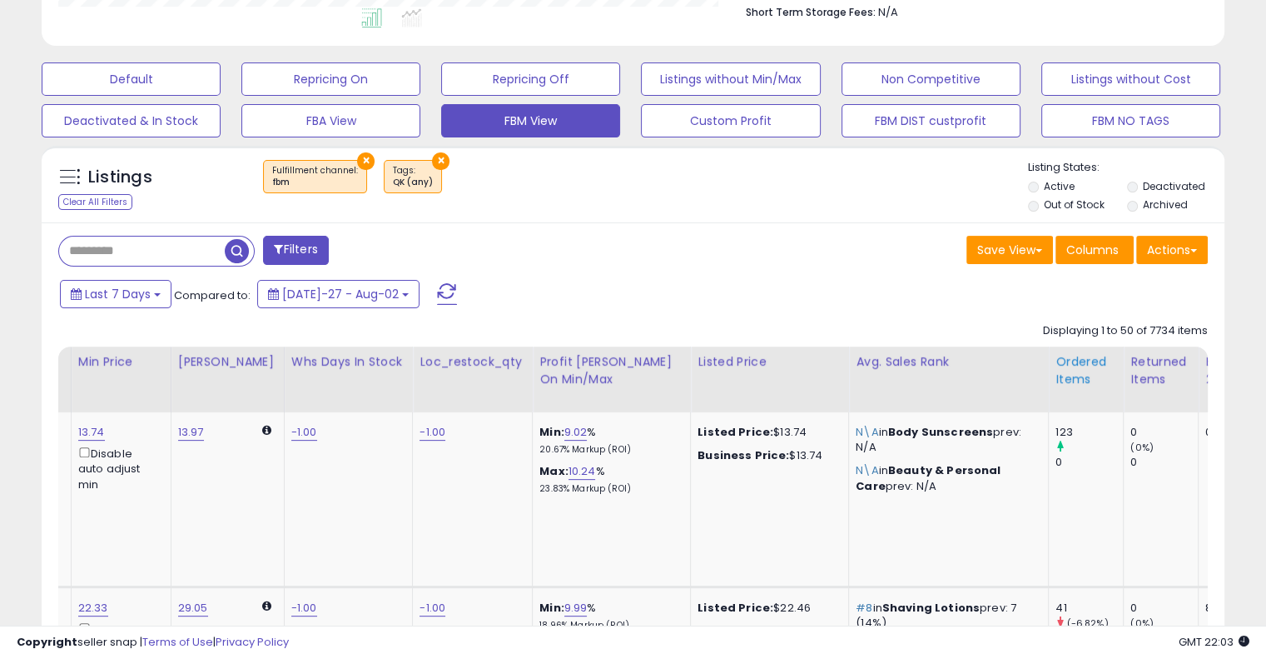
click at [1056, 376] on div "Ordered Items" at bounding box center [1086, 370] width 61 height 35
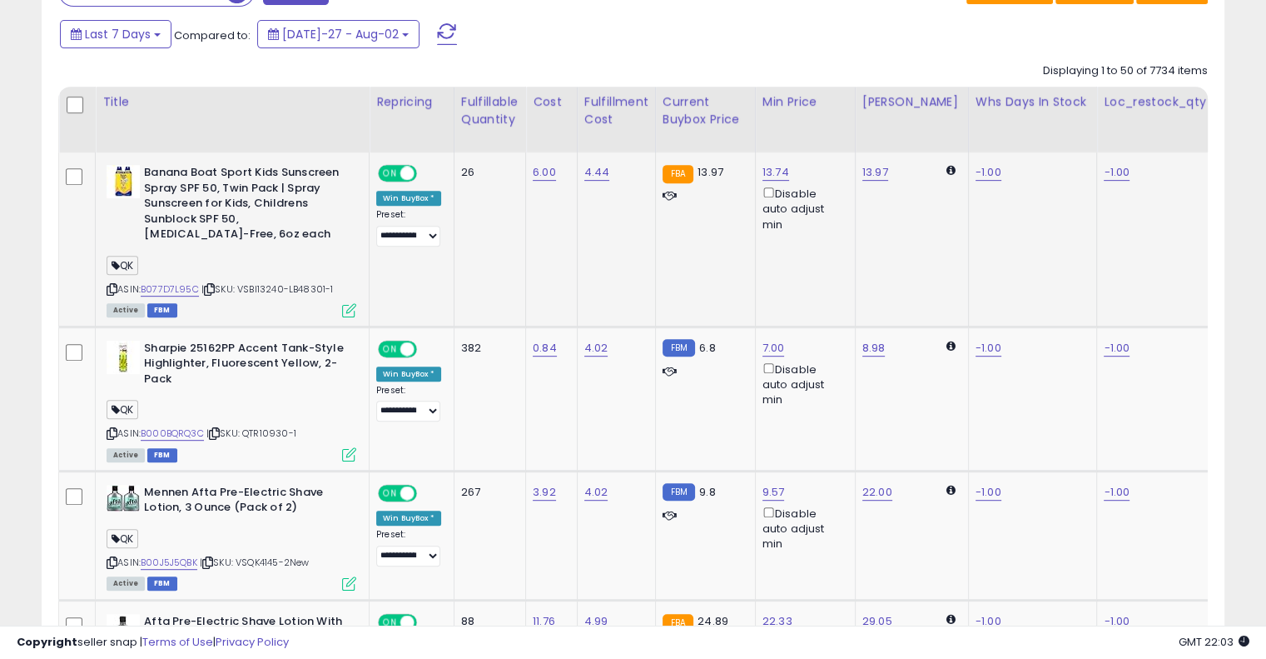
click at [112, 290] on icon at bounding box center [112, 289] width 11 height 9
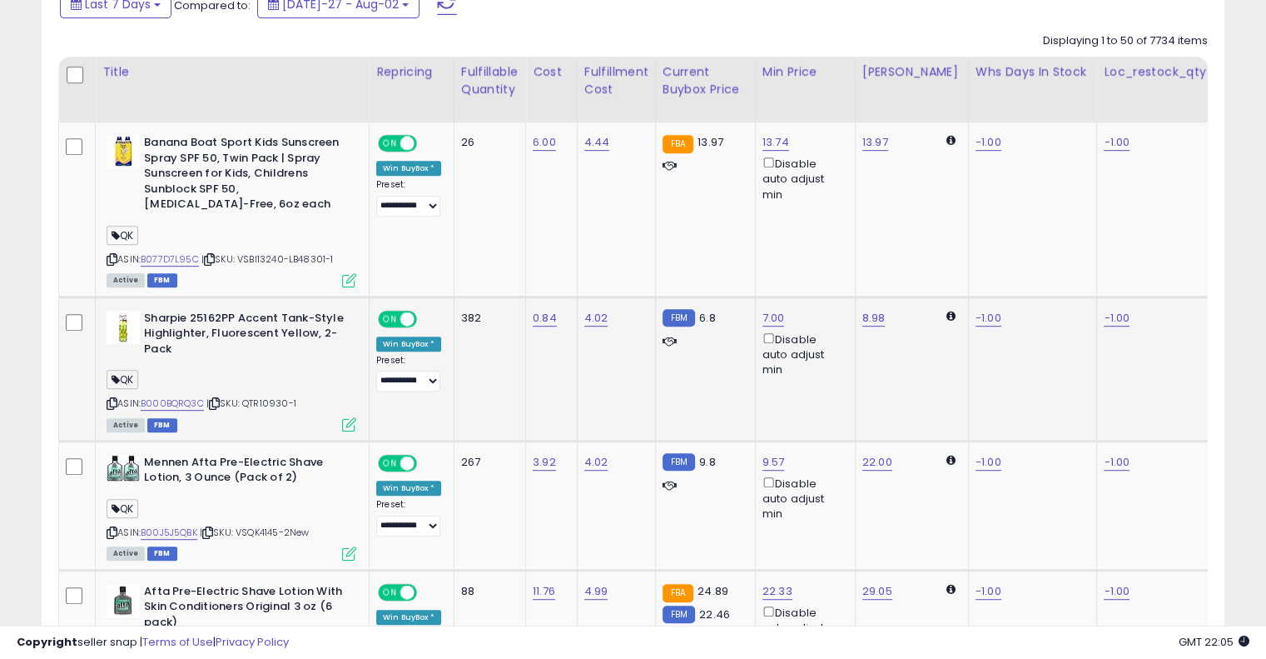
scroll to position [663, 0]
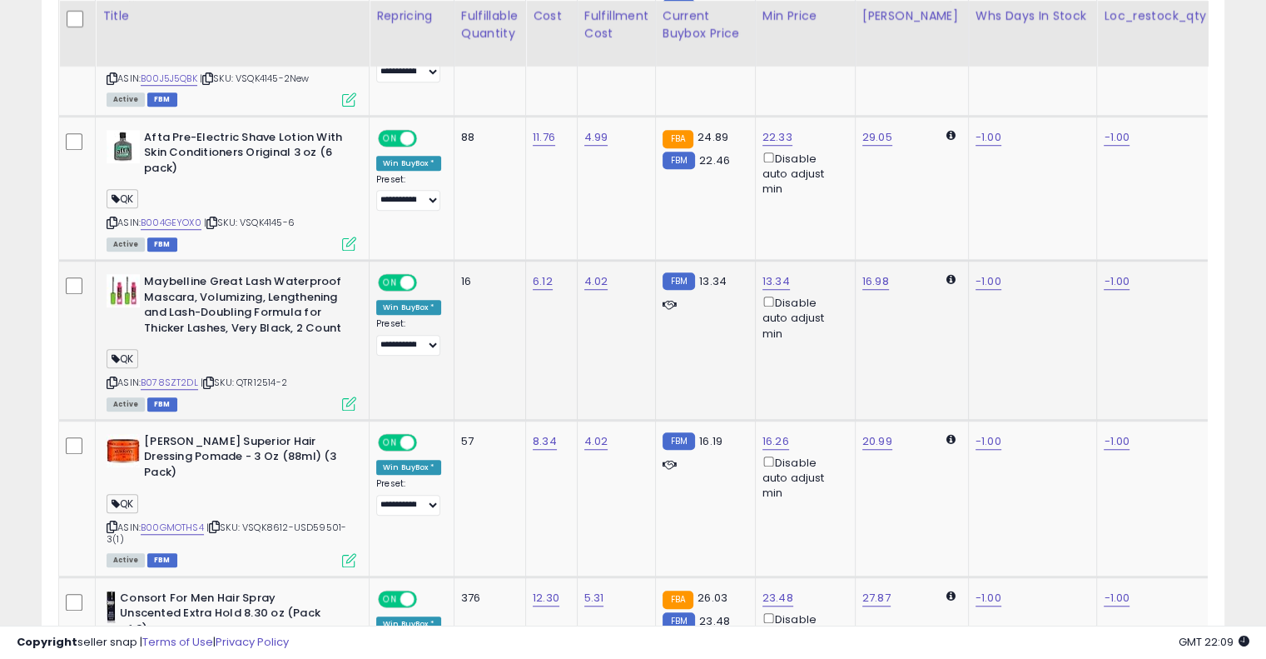
scroll to position [0, 436]
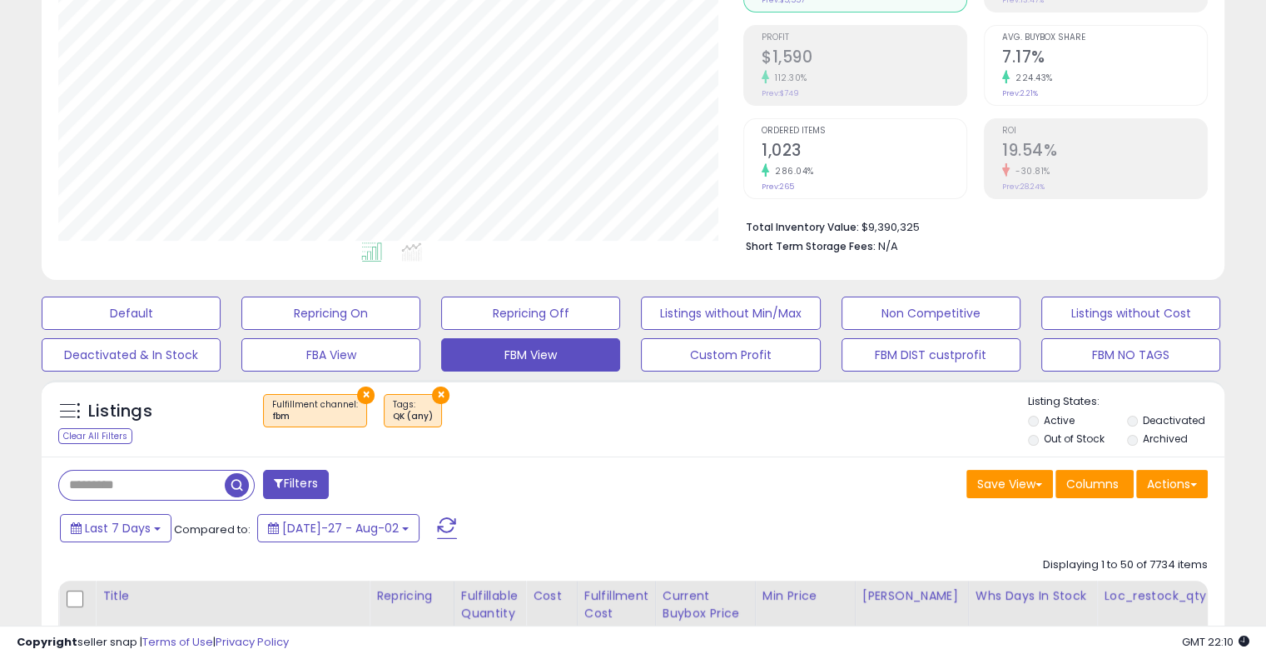
click at [170, 472] on input "text" at bounding box center [142, 484] width 166 height 29
type input "****"
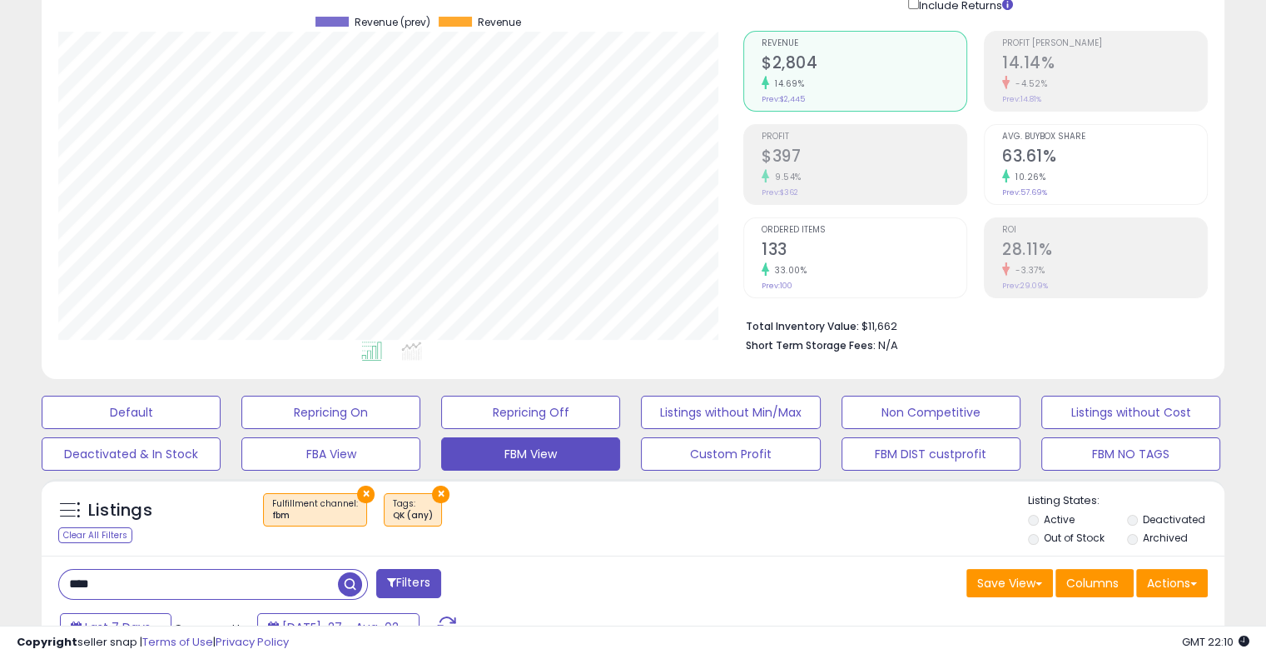
click at [830, 254] on h2 "133" at bounding box center [864, 251] width 205 height 22
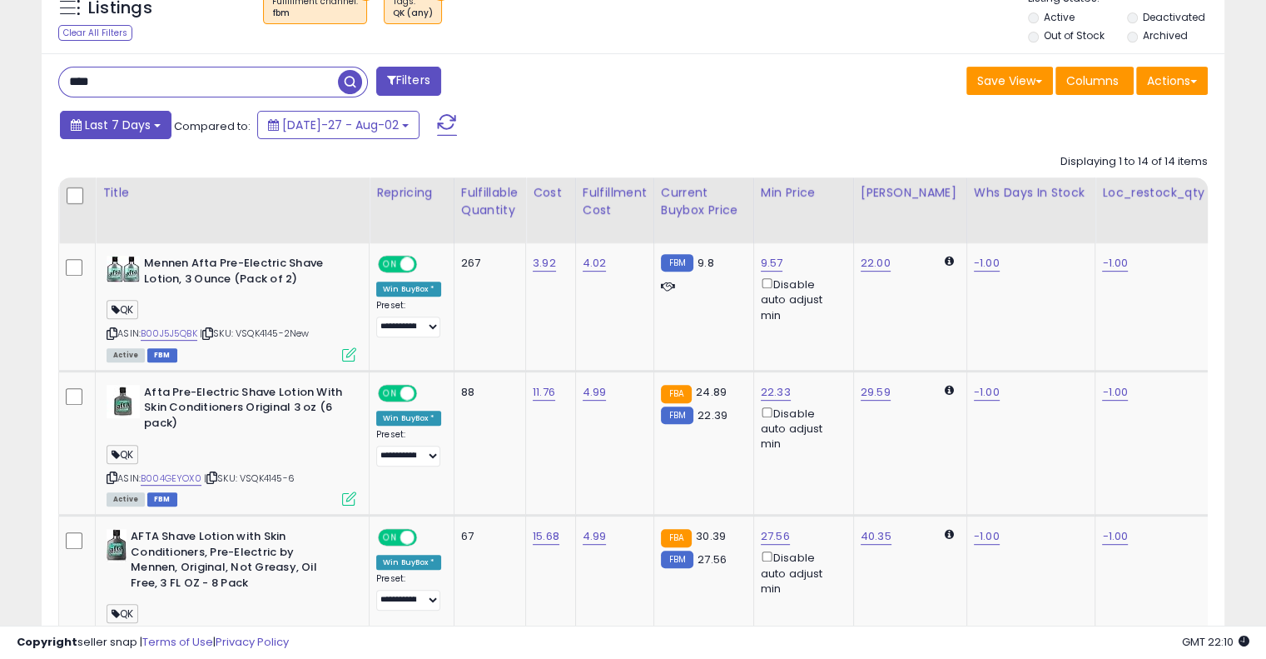
click at [127, 135] on button "Last 7 Days" at bounding box center [116, 125] width 112 height 28
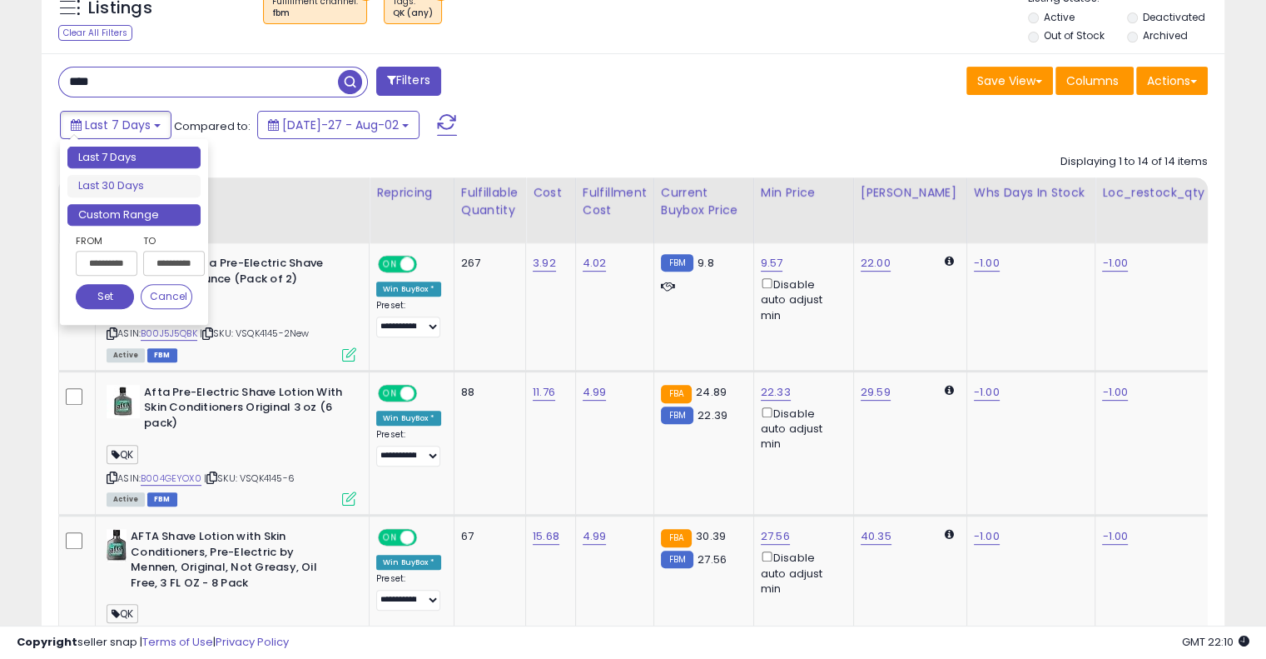
click at [130, 214] on li "Custom Range" at bounding box center [133, 215] width 133 height 22
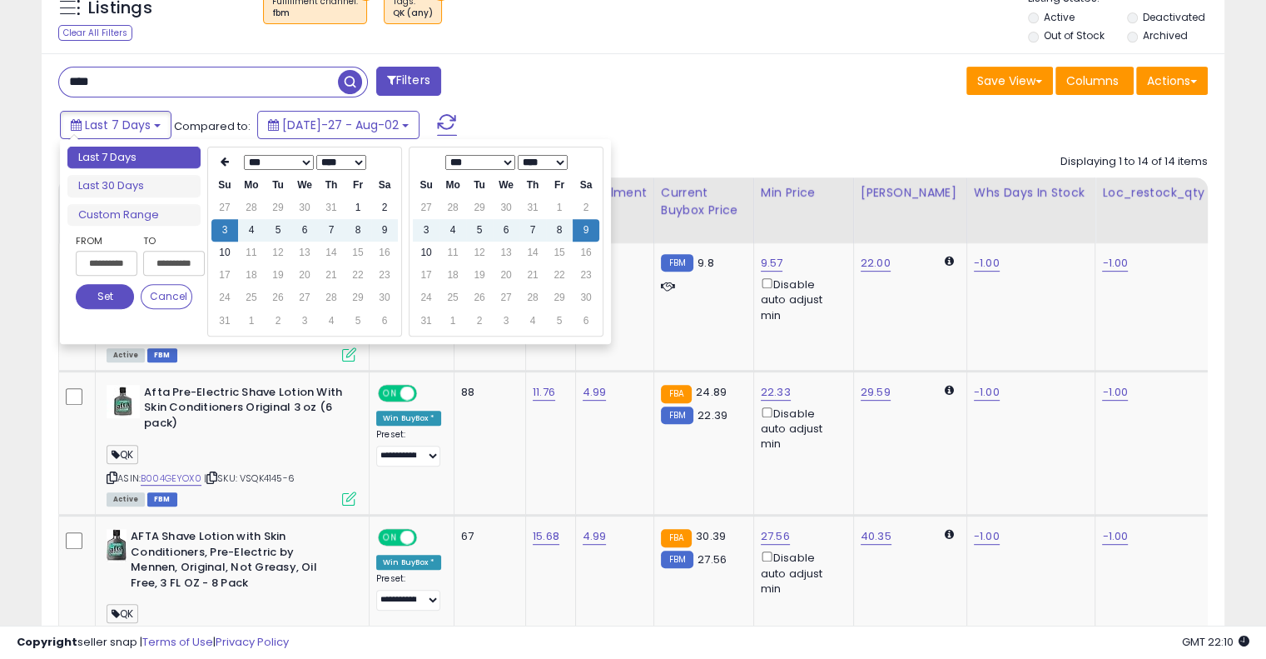
drag, startPoint x: 356, startPoint y: 229, endPoint x: 385, endPoint y: 156, distance: 78.9
click at [385, 156] on th at bounding box center [384, 162] width 27 height 23
click at [359, 230] on td "8" at bounding box center [358, 230] width 27 height 22
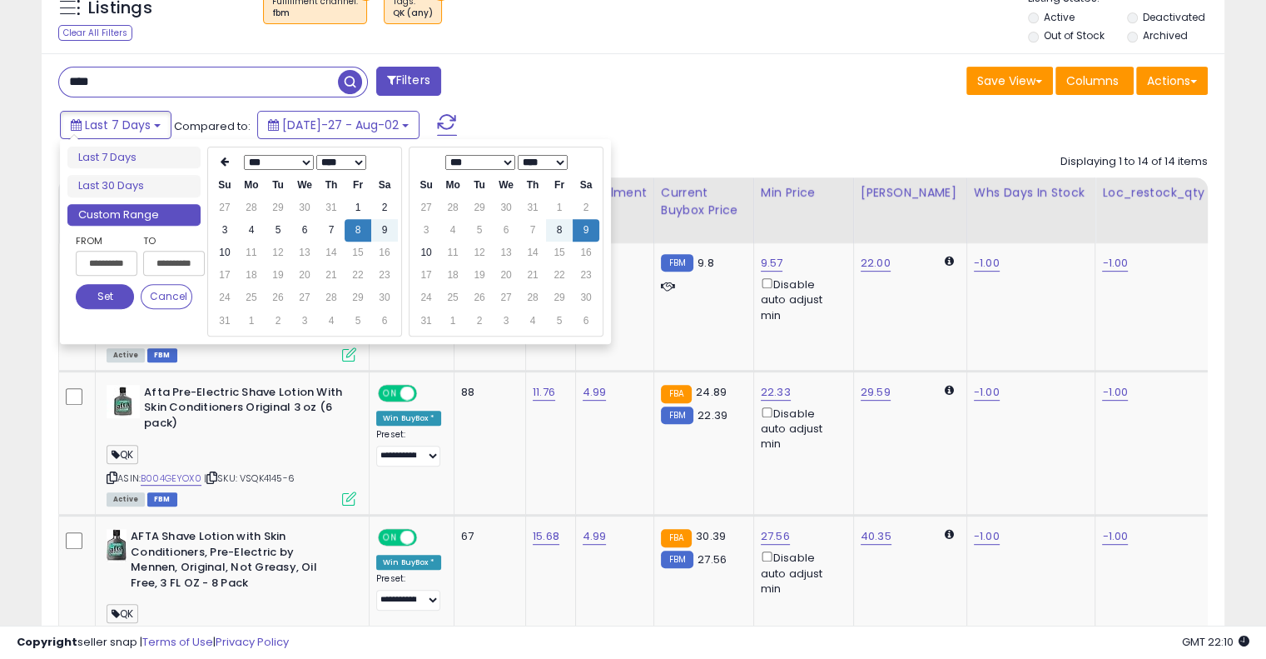
type input "**********"
click at [425, 251] on td "10" at bounding box center [426, 252] width 27 height 22
click at [113, 306] on button "Set" at bounding box center [105, 296] width 58 height 25
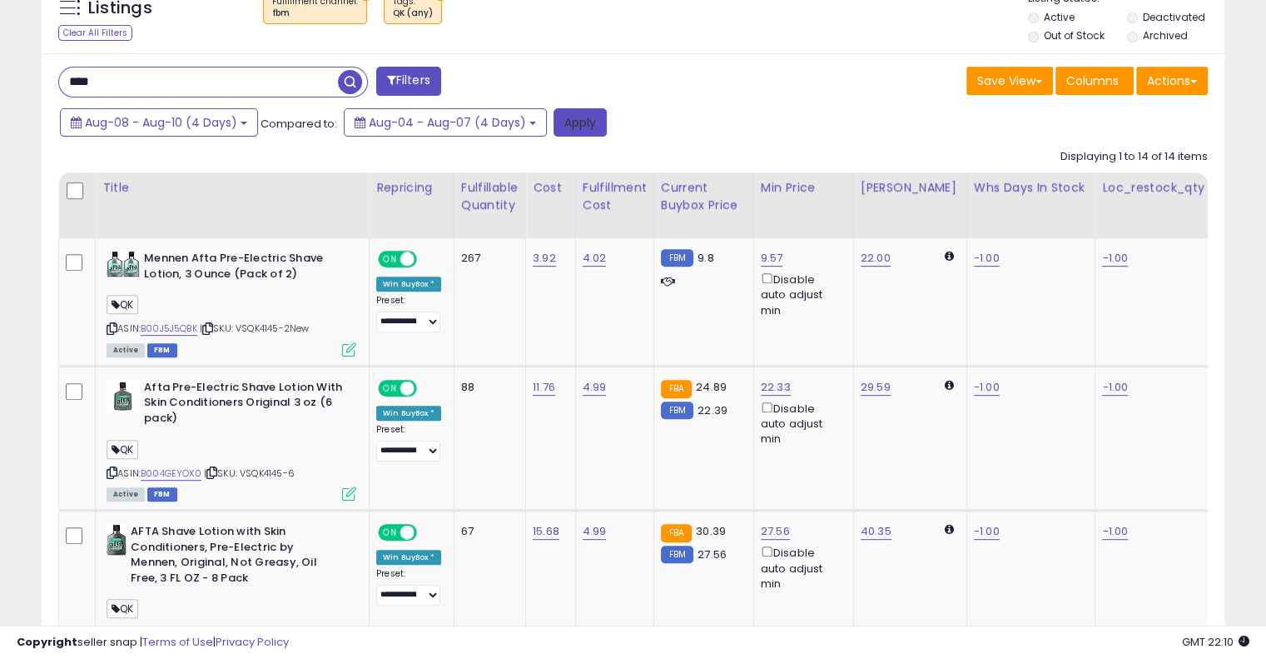
click at [580, 121] on button "Apply" at bounding box center [580, 122] width 53 height 28
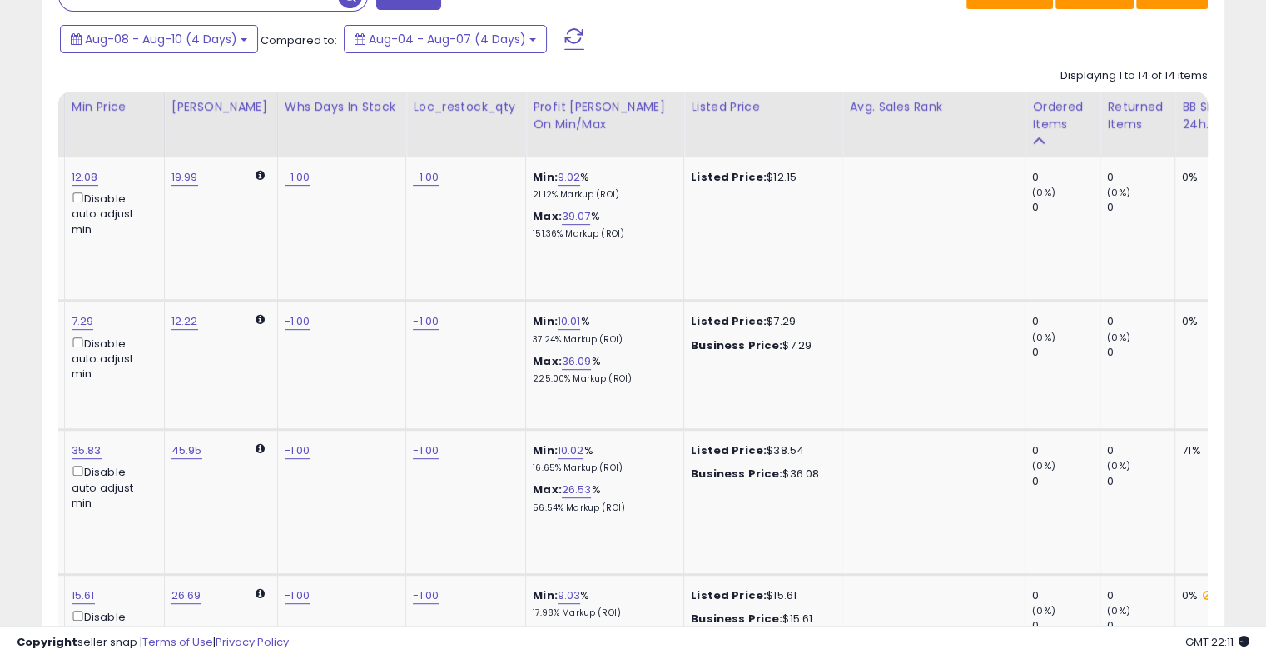
scroll to position [0, 692]
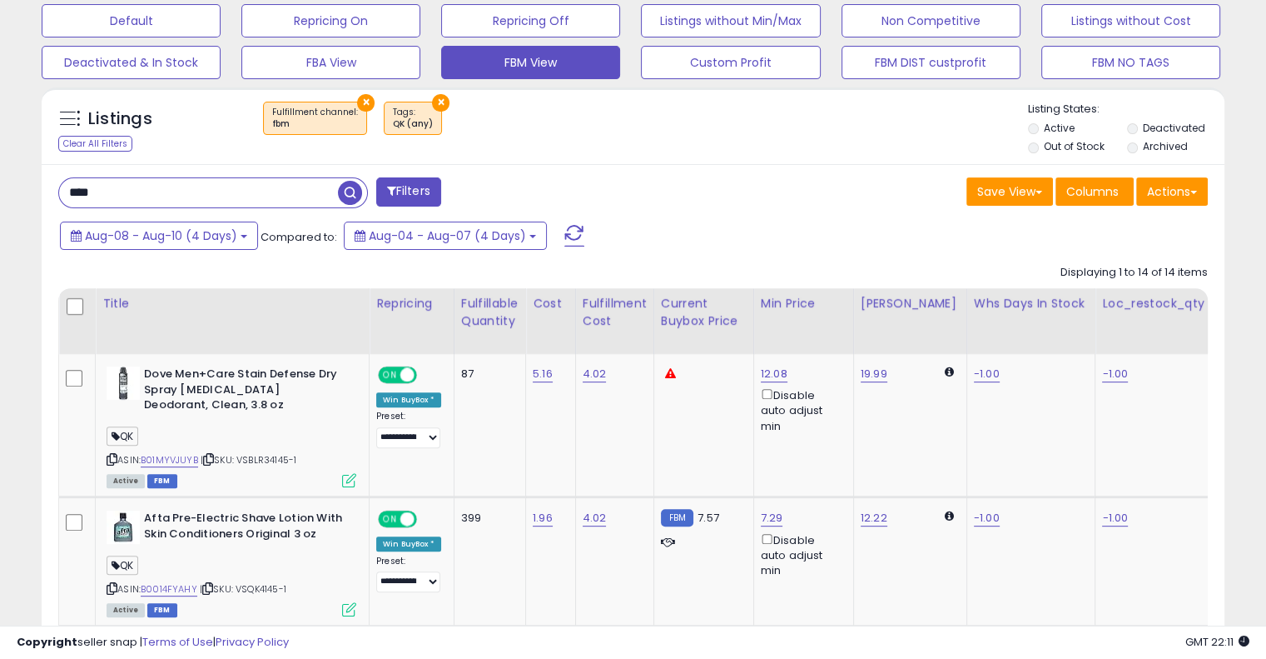
click at [139, 189] on input "****" at bounding box center [198, 192] width 279 height 29
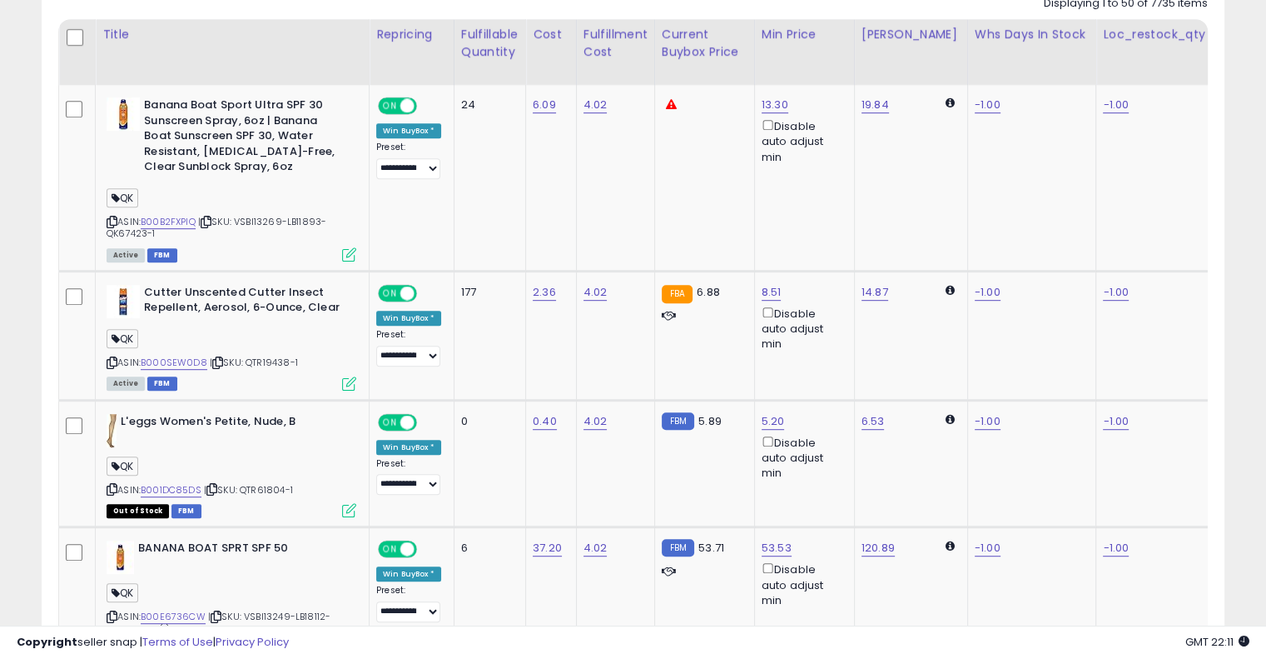
scroll to position [789, 0]
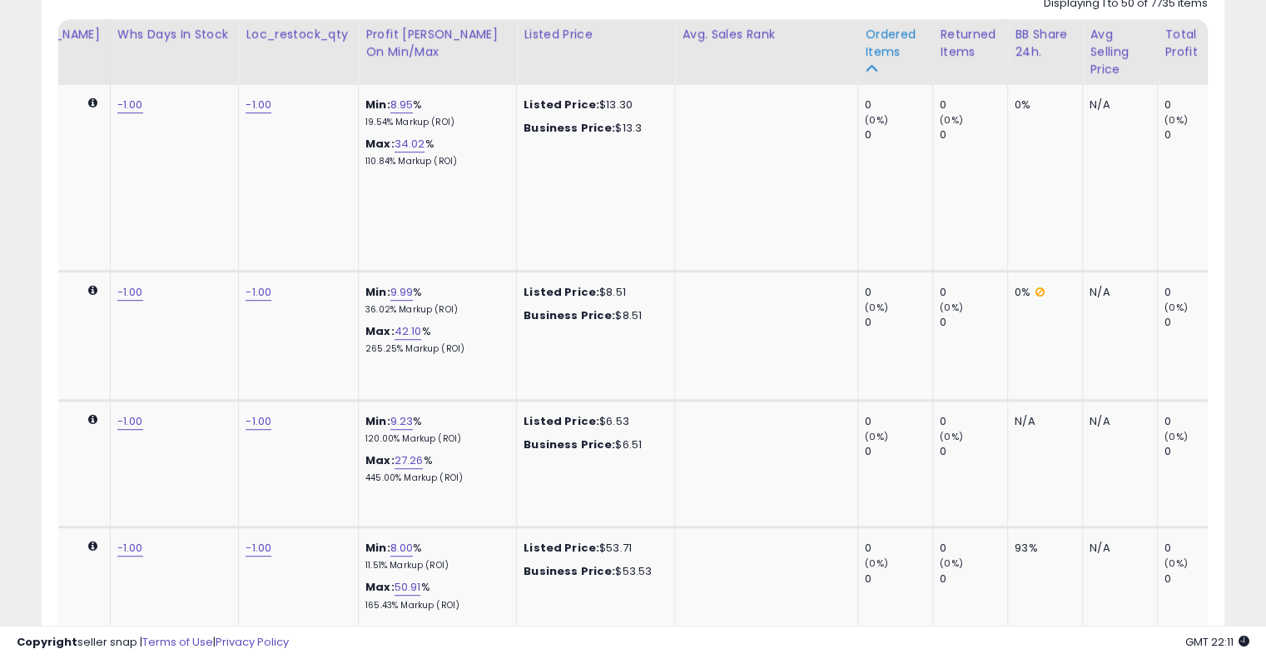
click at [877, 43] on div "Ordered Items" at bounding box center [895, 43] width 61 height 35
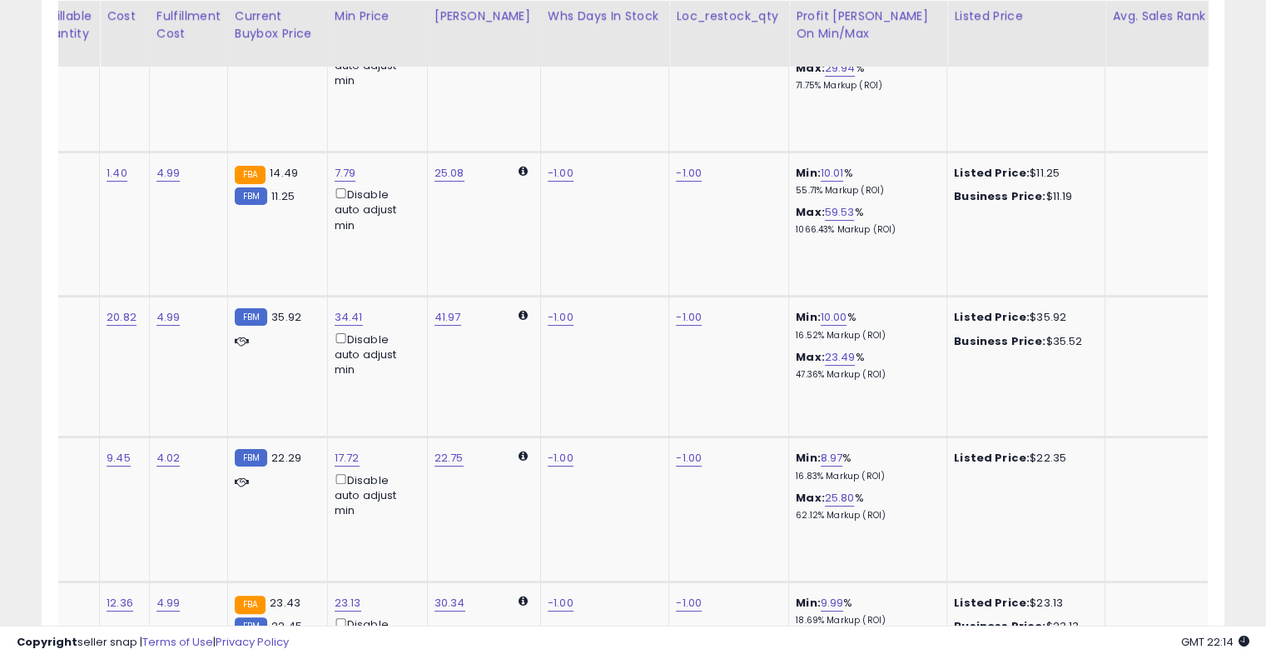
scroll to position [0, 455]
